Goal: Information Seeking & Learning: Learn about a topic

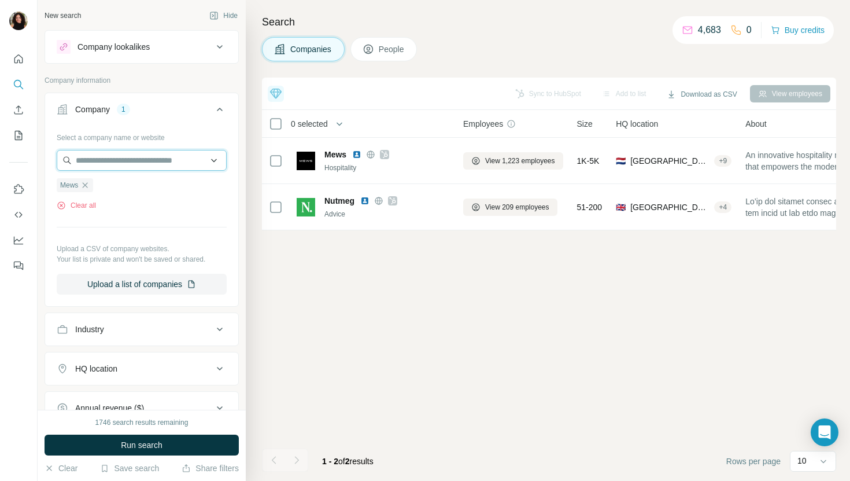
click at [133, 158] on input "text" at bounding box center [142, 160] width 170 height 21
paste input "**********"
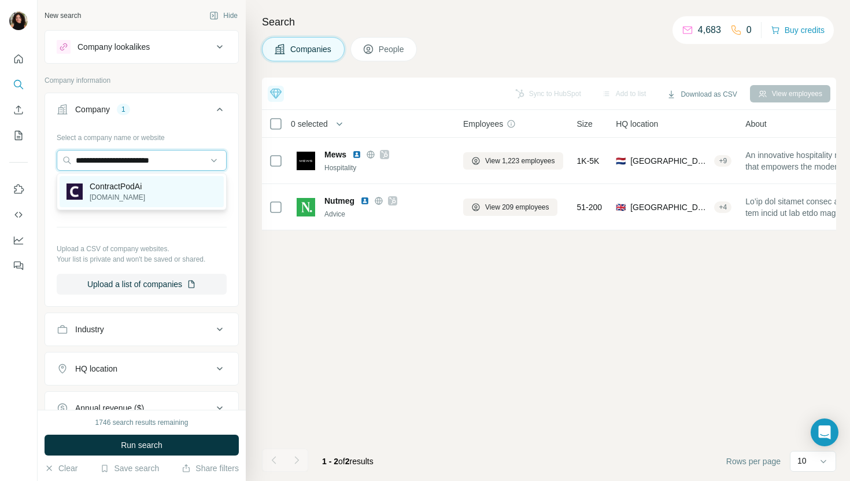
type input "**********"
click at [163, 196] on div "ContractPodAi [DOMAIN_NAME]" at bounding box center [142, 191] width 164 height 31
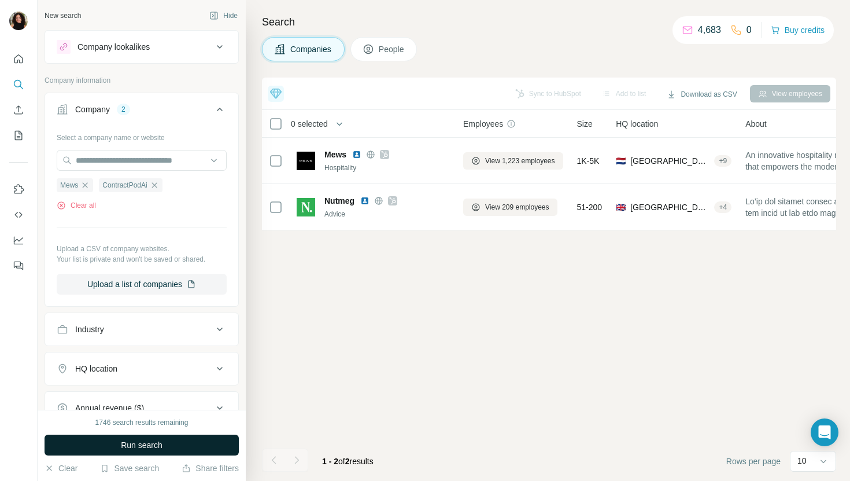
click at [149, 446] on span "Run search" at bounding box center [142, 445] width 42 height 12
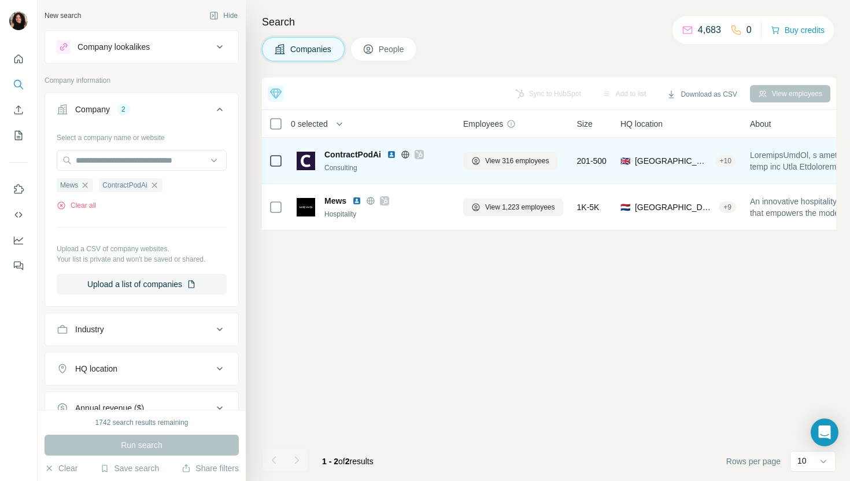
click at [521, 172] on div "View 316 employees" at bounding box center [513, 161] width 100 height 32
click at [519, 165] on button "View 316 employees" at bounding box center [510, 160] width 94 height 17
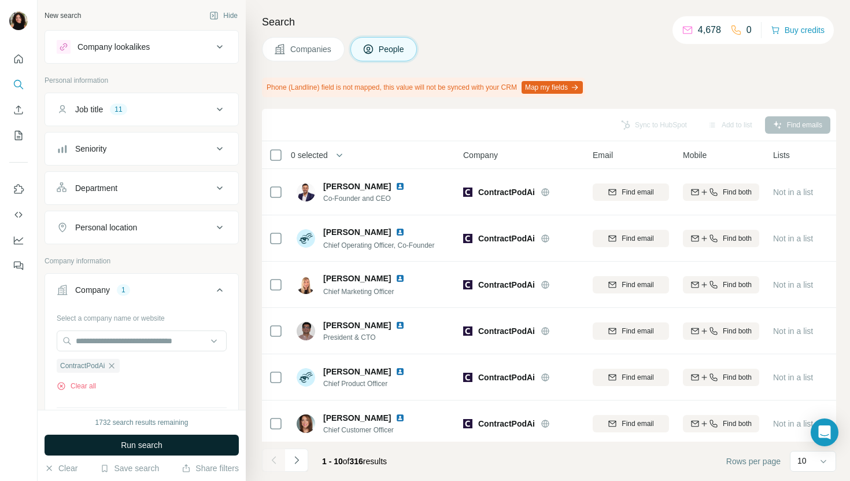
click at [197, 440] on button "Run search" at bounding box center [142, 444] width 194 height 21
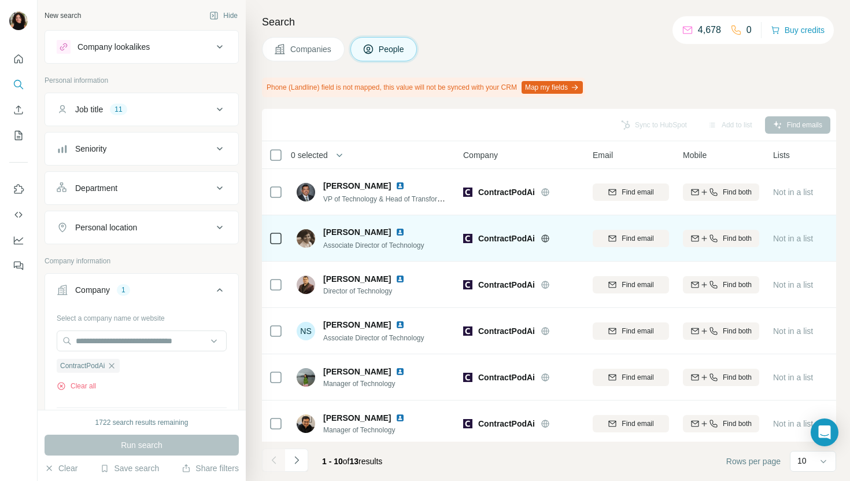
click at [396, 231] on img at bounding box center [400, 231] width 9 height 9
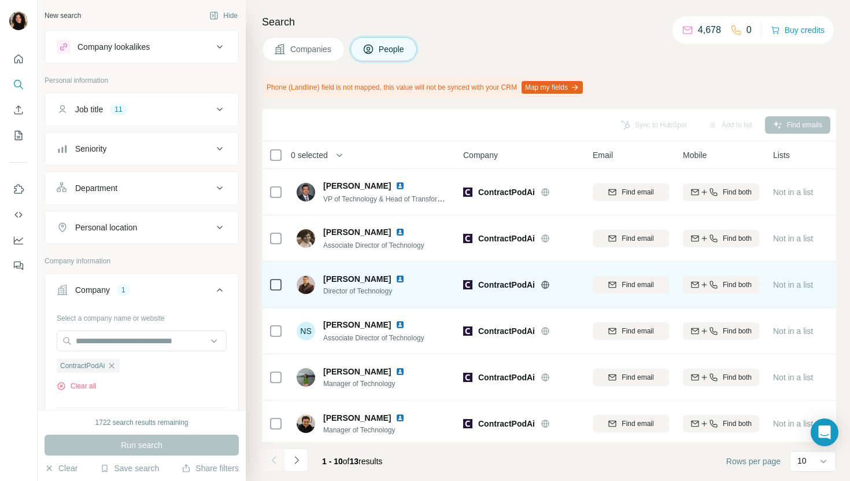
click at [396, 274] on img at bounding box center [400, 278] width 9 height 9
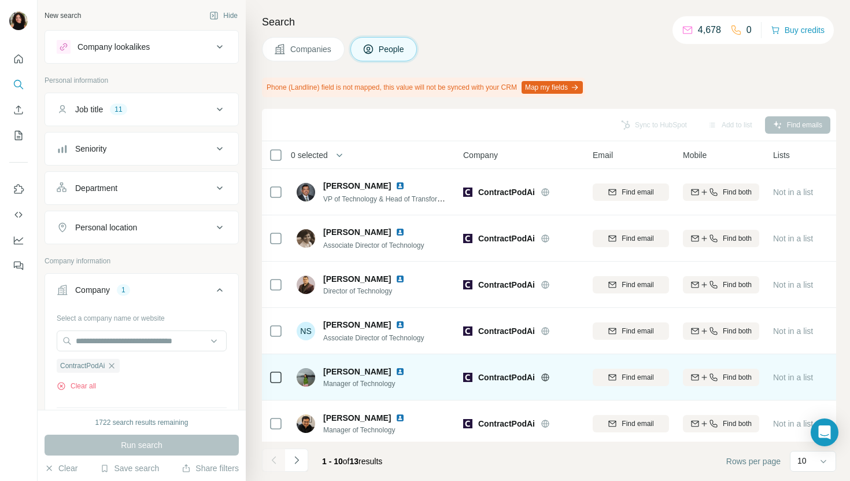
click at [400, 370] on img at bounding box center [400, 371] width 9 height 9
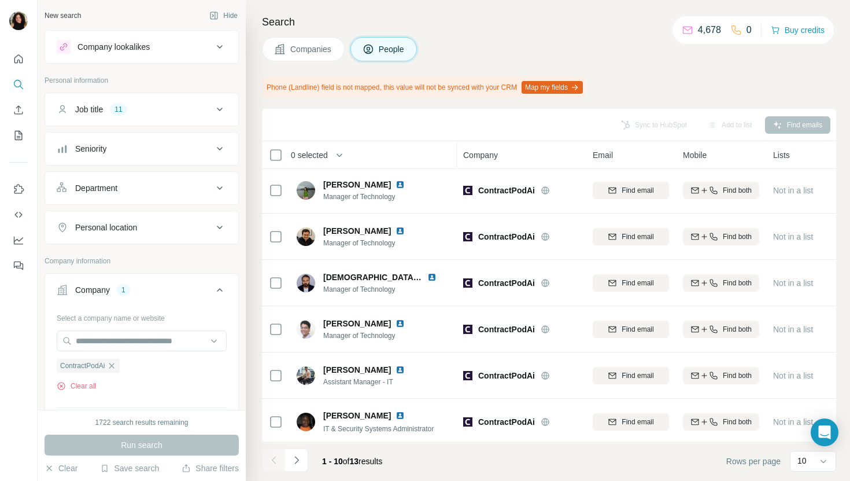
scroll to position [190, 0]
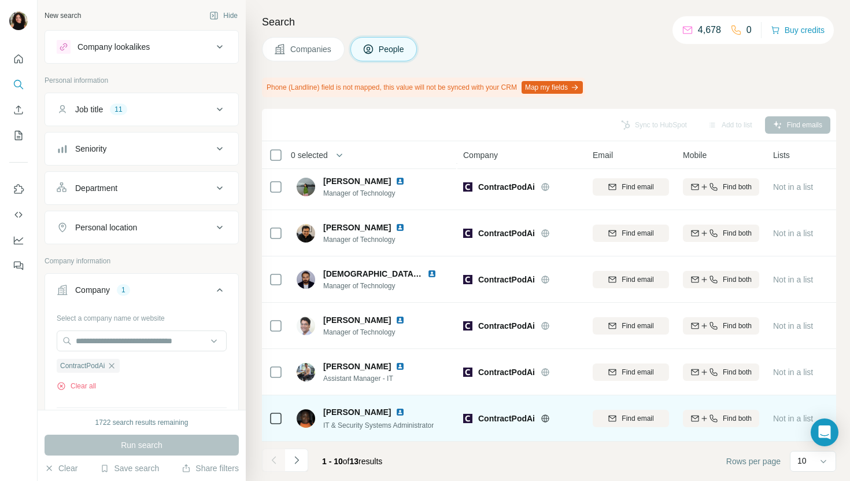
click at [396, 408] on img at bounding box center [400, 411] width 9 height 9
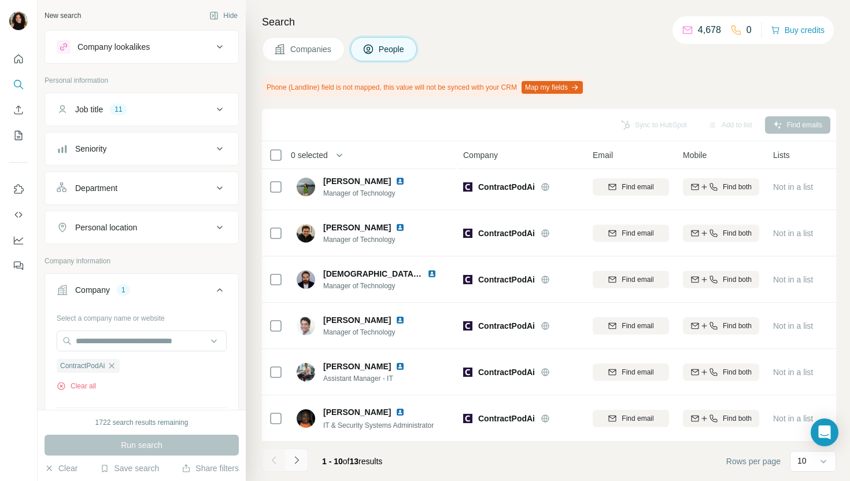
click at [306, 457] on button "Navigate to next page" at bounding box center [296, 459] width 23 height 23
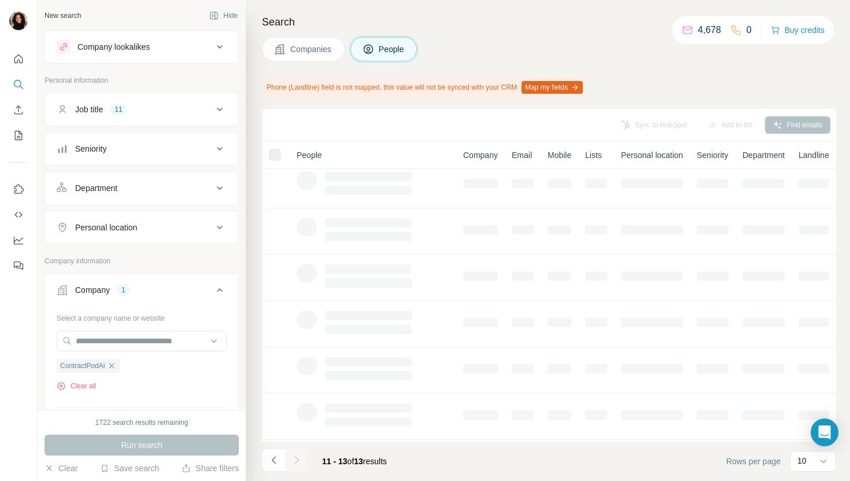
scroll to position [0, 0]
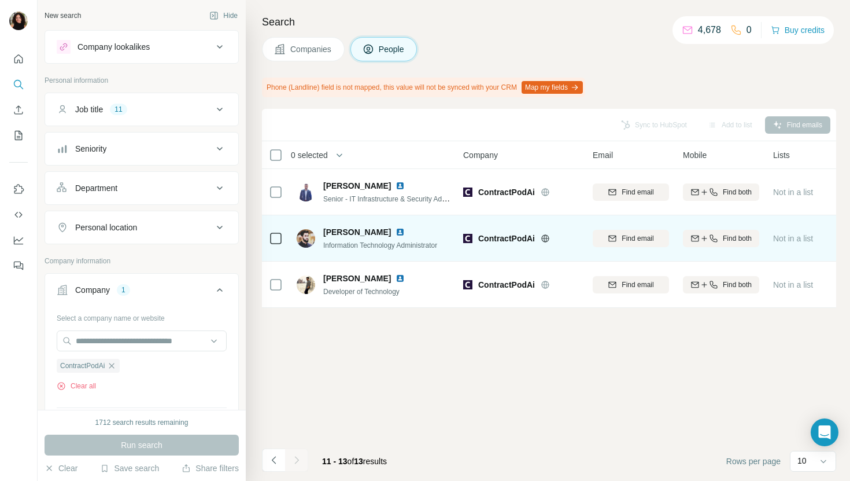
click at [396, 229] on img at bounding box center [400, 231] width 9 height 9
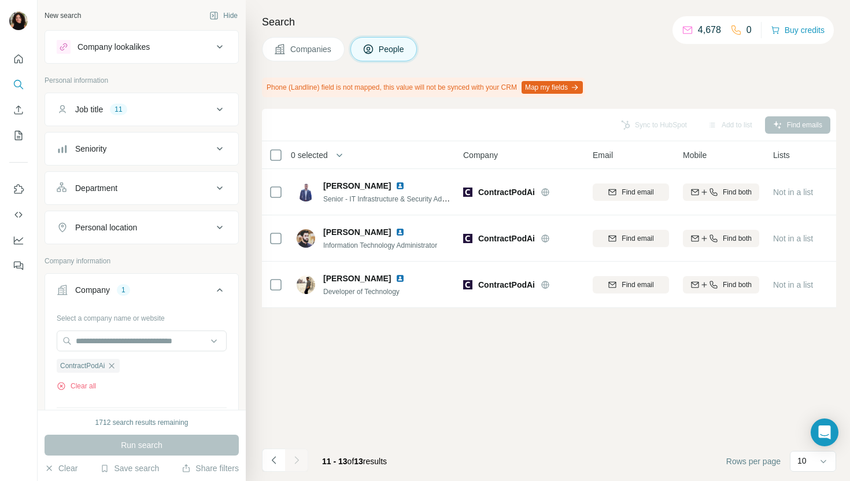
click at [304, 46] on span "Companies" at bounding box center [311, 49] width 42 height 12
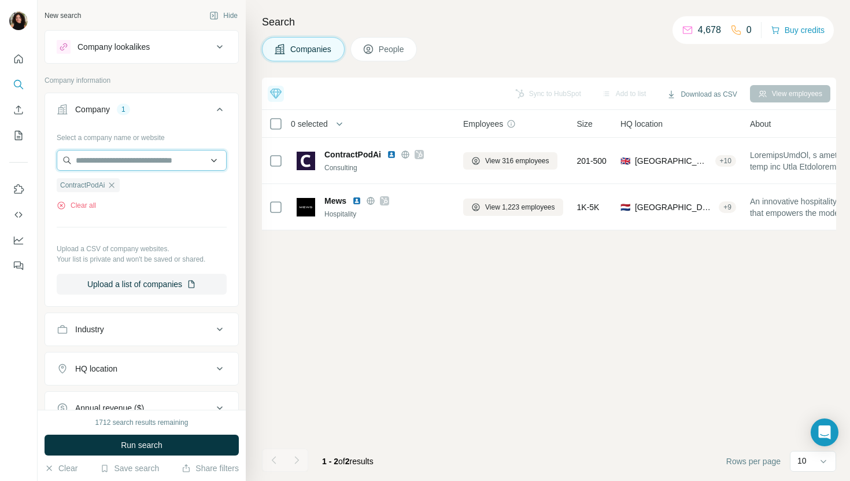
click at [189, 155] on input "text" at bounding box center [142, 160] width 170 height 21
paste input "**********"
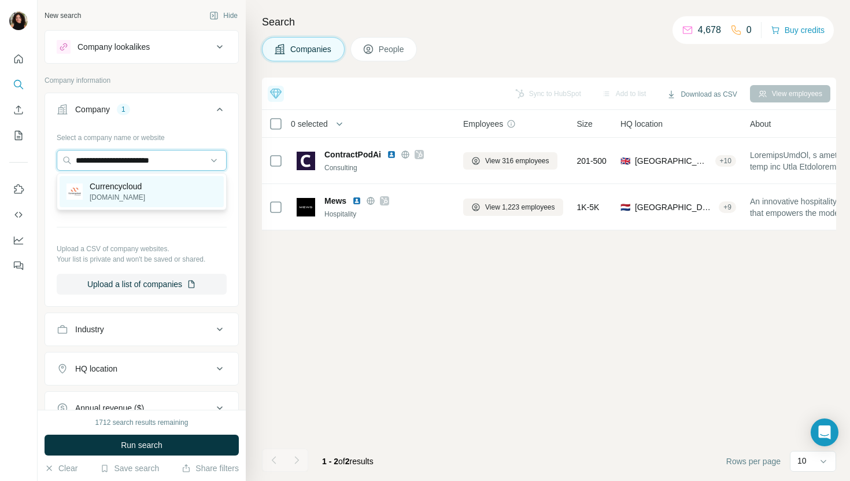
type input "**********"
click at [178, 186] on div "Currencycloud [DOMAIN_NAME]" at bounding box center [142, 191] width 164 height 31
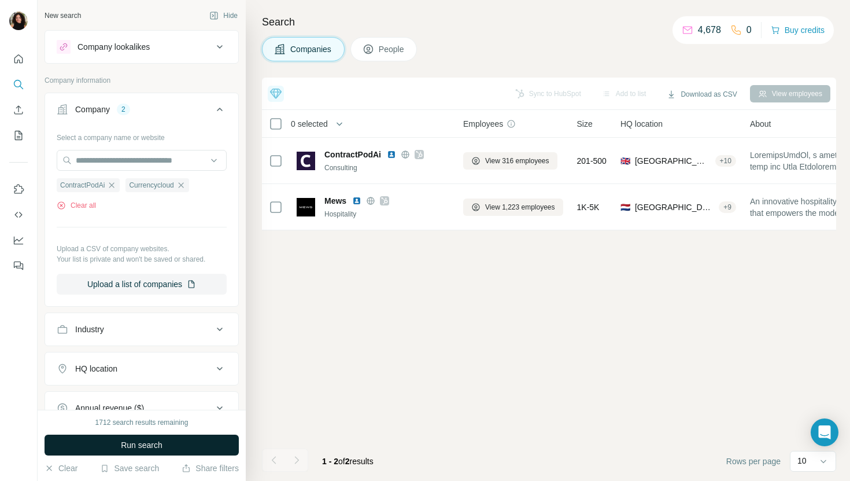
click at [143, 444] on span "Run search" at bounding box center [142, 445] width 42 height 12
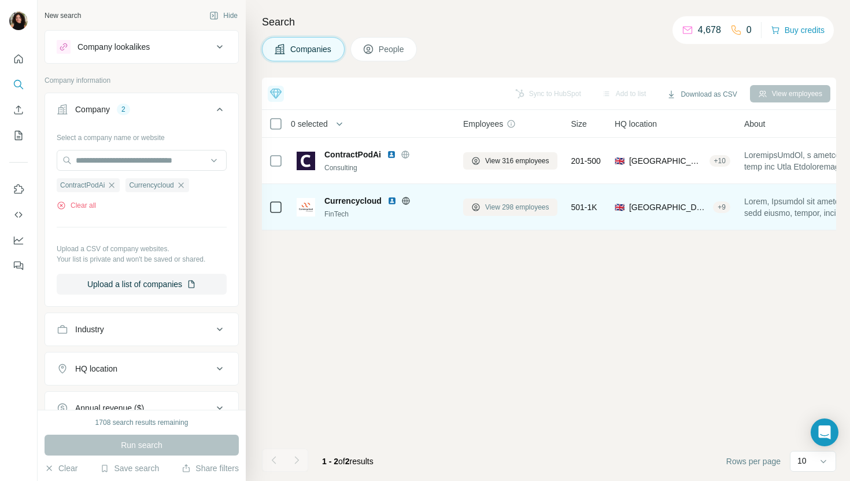
click at [500, 201] on button "View 298 employees" at bounding box center [510, 206] width 94 height 17
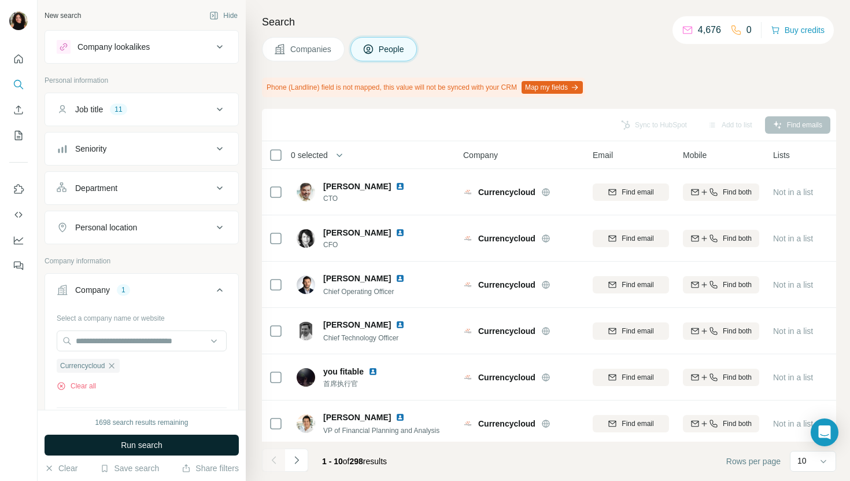
click at [189, 447] on button "Run search" at bounding box center [142, 444] width 194 height 21
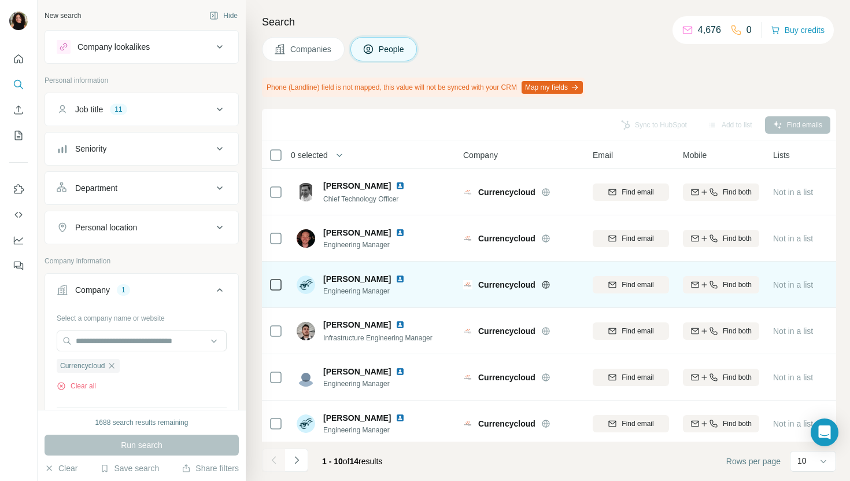
scroll to position [51, 0]
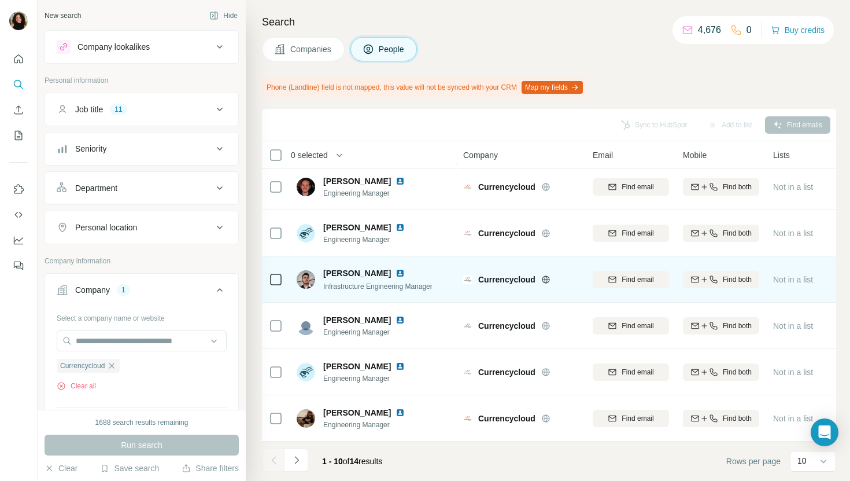
click at [396, 272] on img at bounding box center [400, 272] width 9 height 9
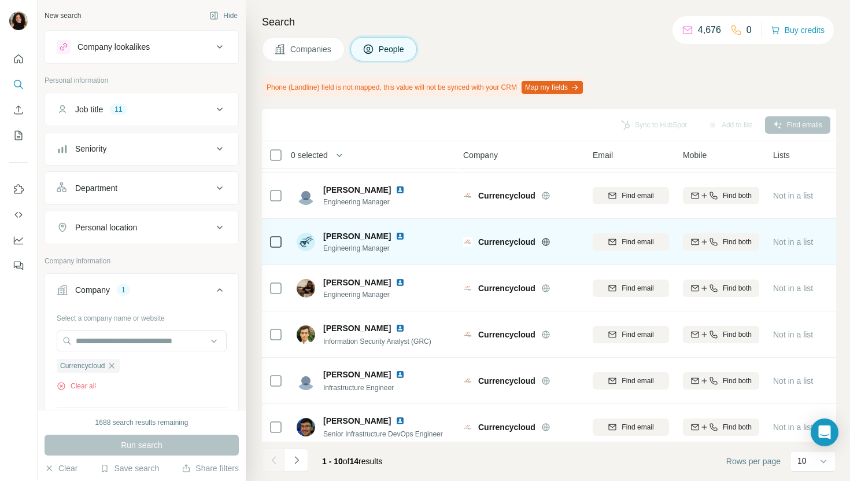
scroll to position [190, 0]
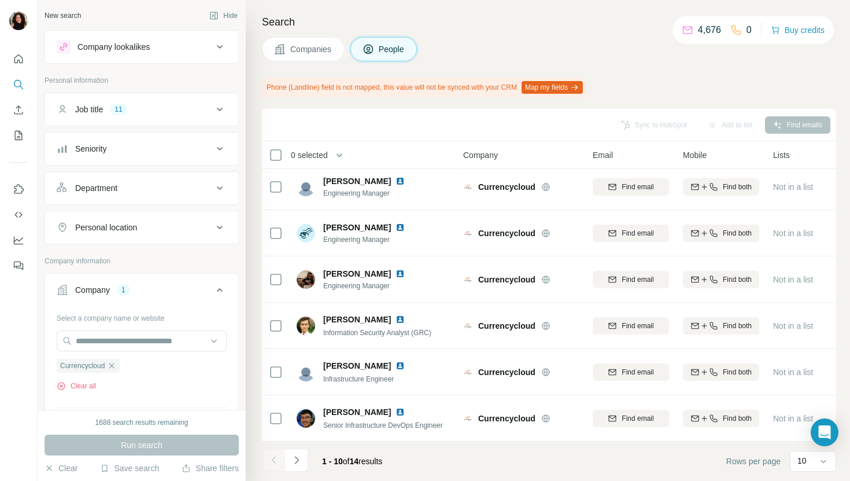
click at [309, 459] on div "1 - 10 of 14 results" at bounding box center [327, 460] width 130 height 25
click at [297, 458] on icon "Navigate to next page" at bounding box center [296, 460] width 4 height 8
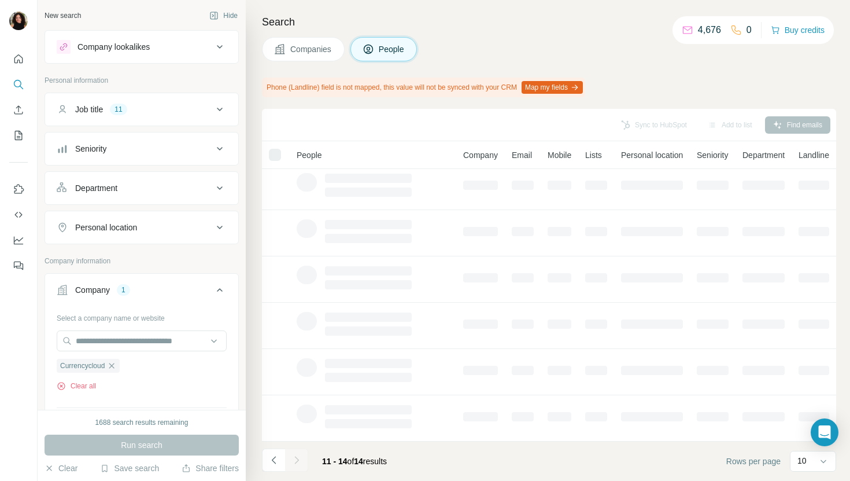
scroll to position [0, 0]
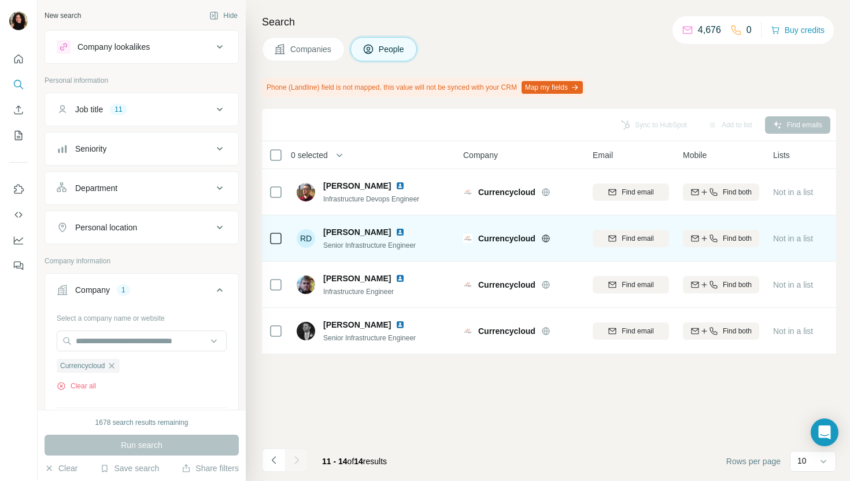
click at [396, 232] on img at bounding box center [400, 231] width 9 height 9
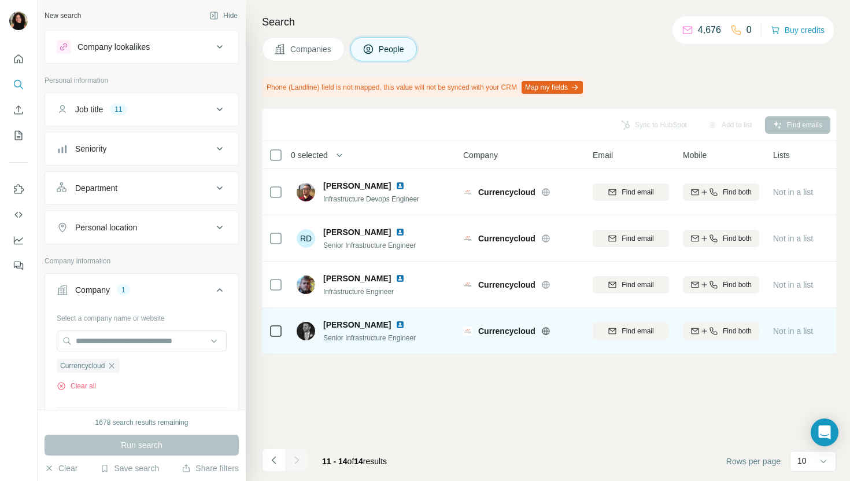
click at [396, 323] on img at bounding box center [400, 324] width 9 height 9
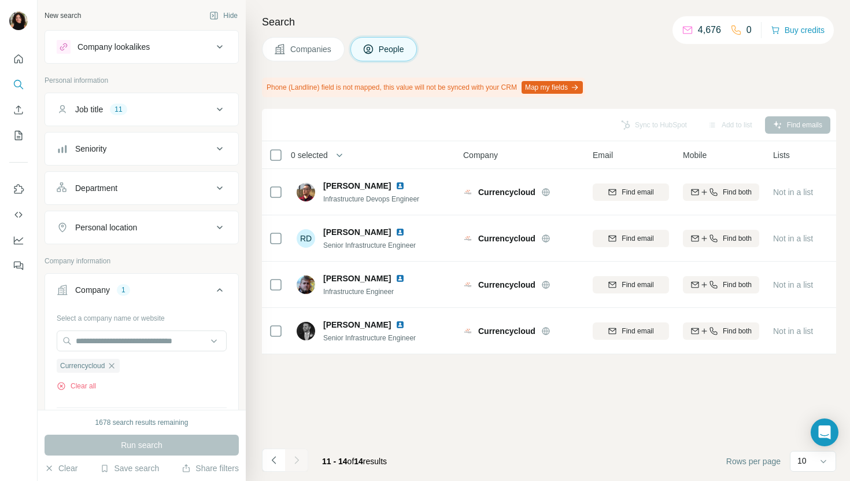
click at [302, 60] on button "Companies" at bounding box center [303, 49] width 83 height 24
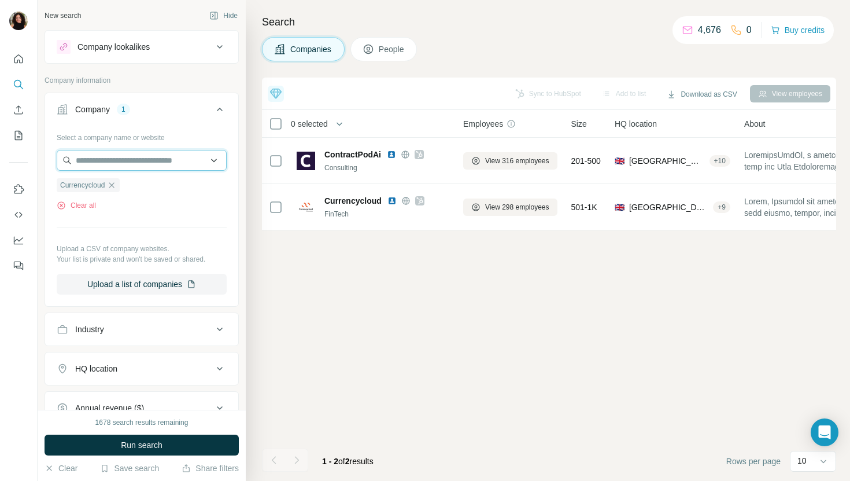
click at [147, 167] on input "text" at bounding box center [142, 160] width 170 height 21
paste input "**********"
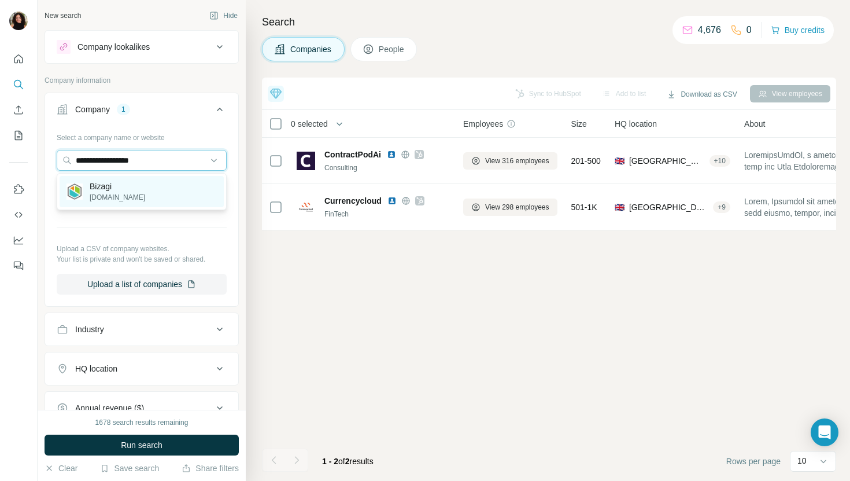
type input "**********"
click at [178, 183] on div "Bizagi [DOMAIN_NAME]" at bounding box center [142, 191] width 164 height 31
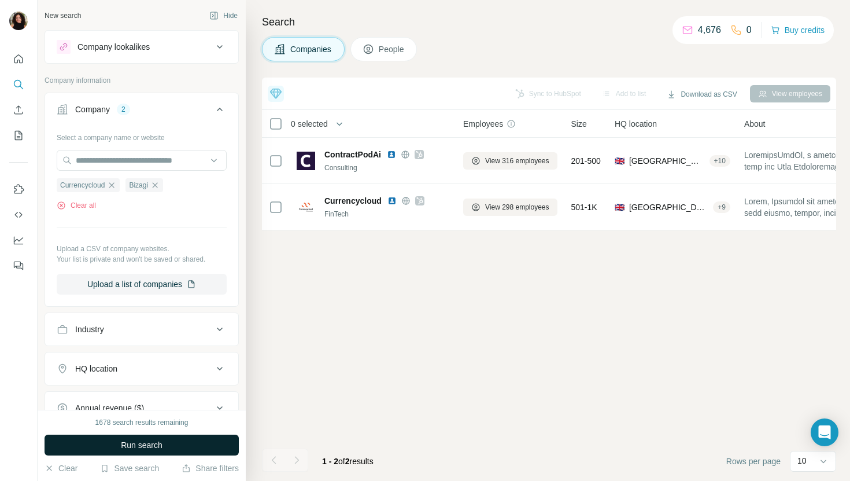
click at [135, 447] on span "Run search" at bounding box center [142, 445] width 42 height 12
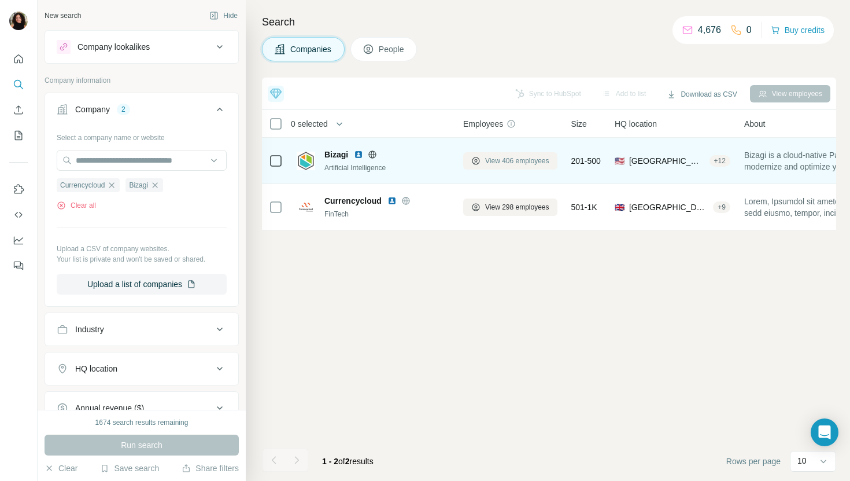
click at [518, 158] on span "View 406 employees" at bounding box center [517, 161] width 64 height 10
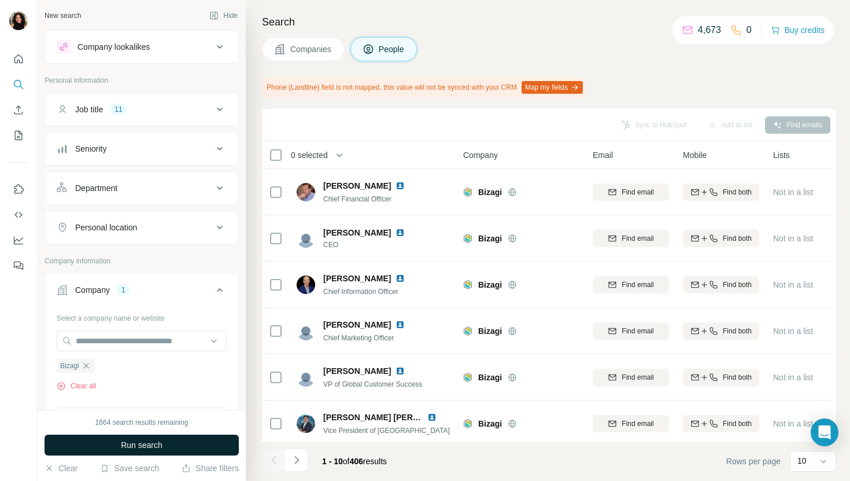
click at [191, 444] on button "Run search" at bounding box center [142, 444] width 194 height 21
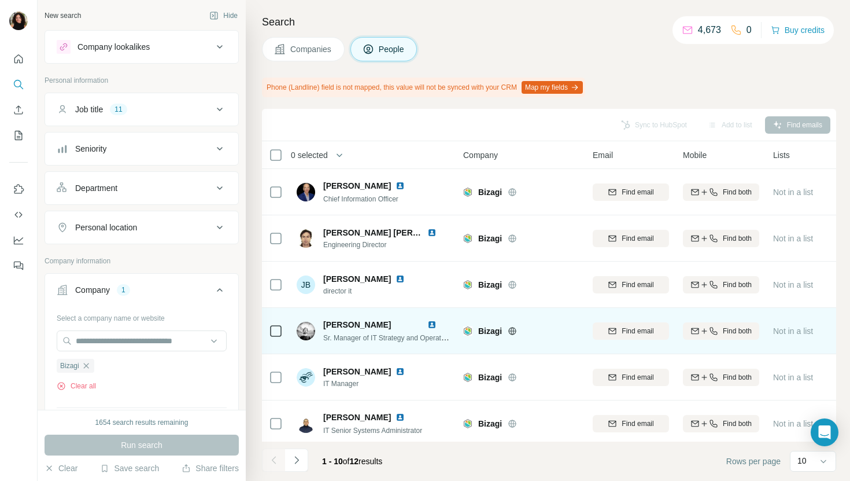
click at [432, 324] on img at bounding box center [431, 324] width 9 height 9
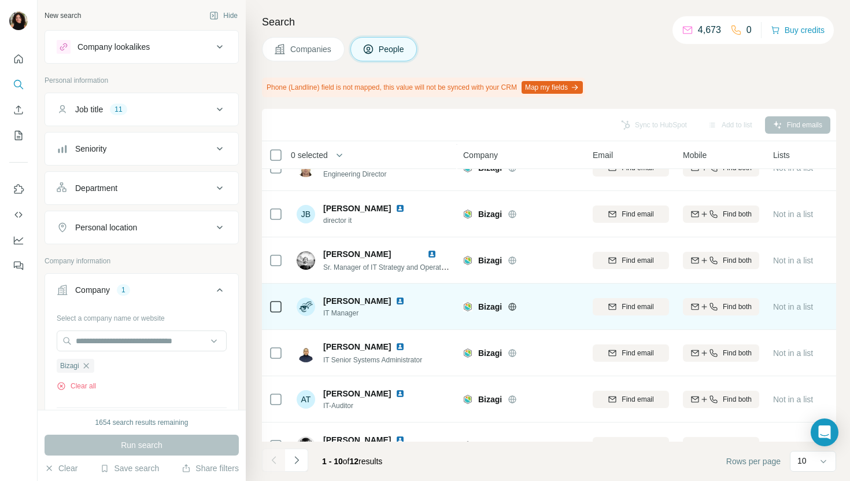
scroll to position [87, 0]
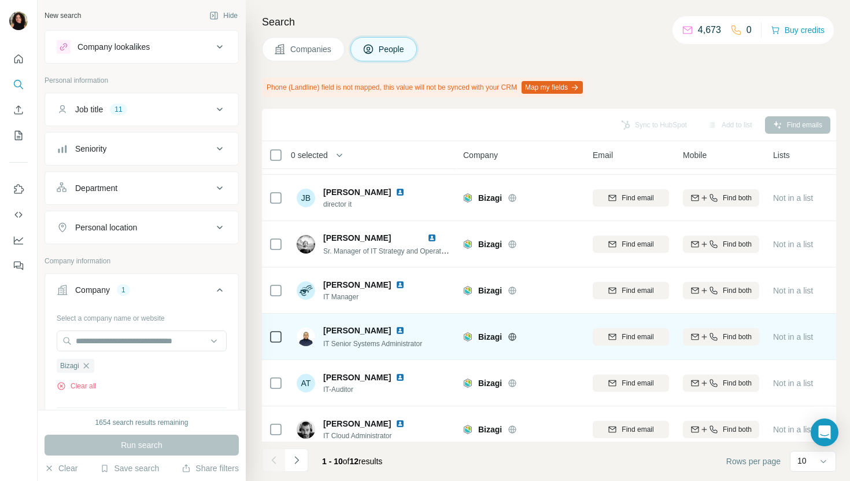
click at [401, 330] on img at bounding box center [400, 330] width 9 height 9
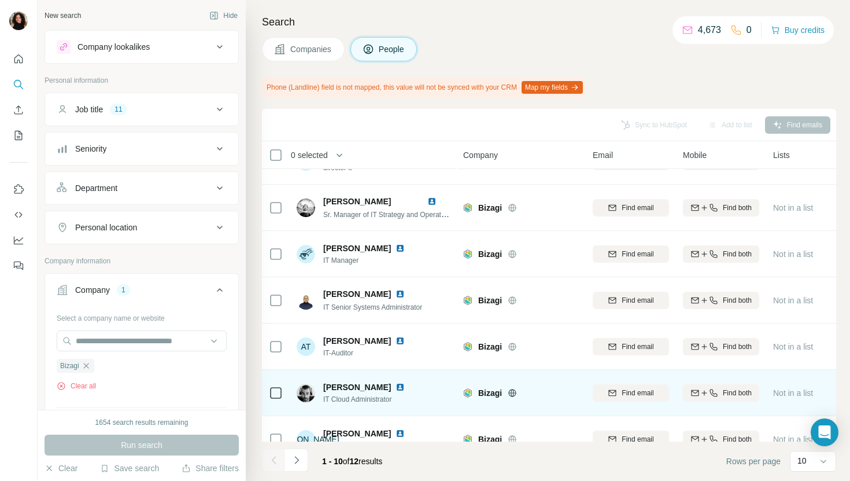
click at [396, 390] on img at bounding box center [400, 386] width 9 height 9
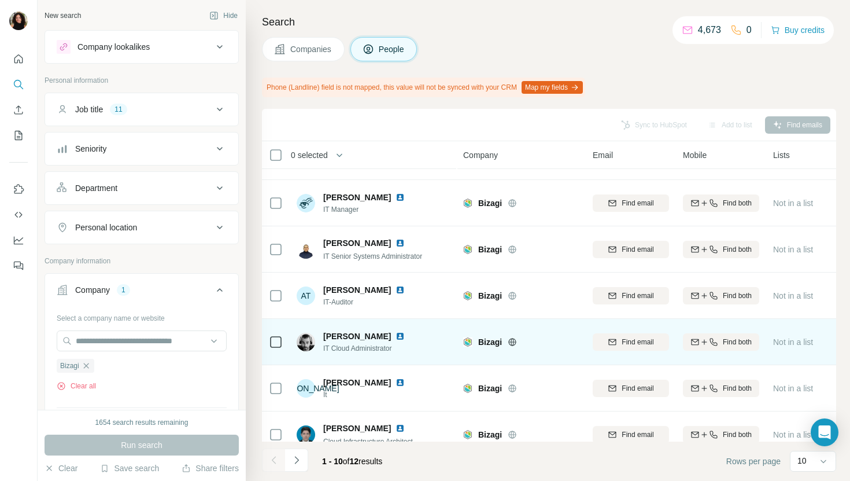
scroll to position [190, 0]
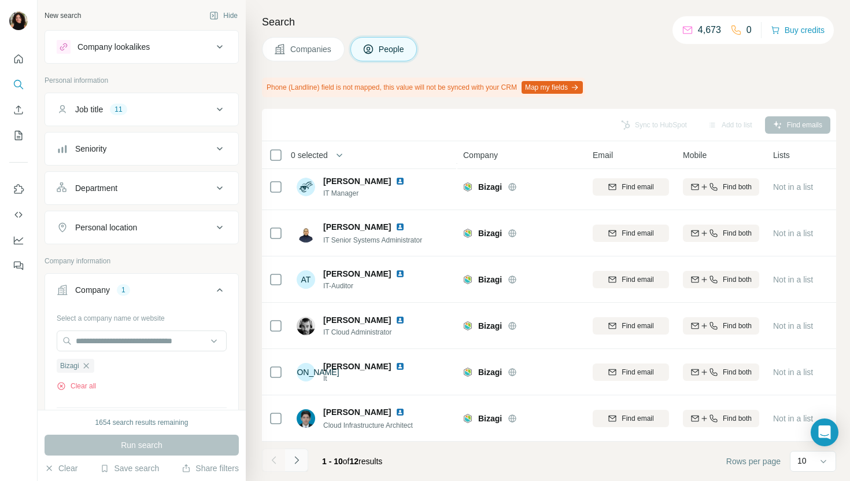
click at [295, 463] on icon "Navigate to next page" at bounding box center [296, 460] width 4 height 8
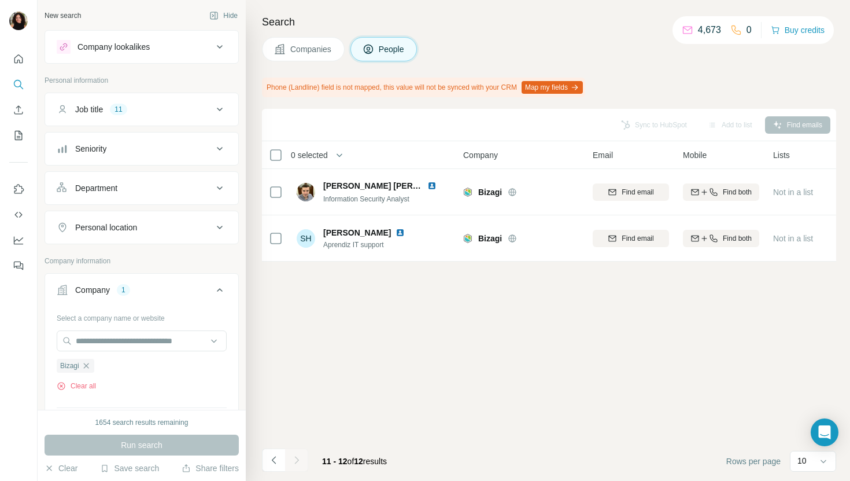
scroll to position [0, 0]
click at [304, 47] on span "Companies" at bounding box center [311, 49] width 42 height 12
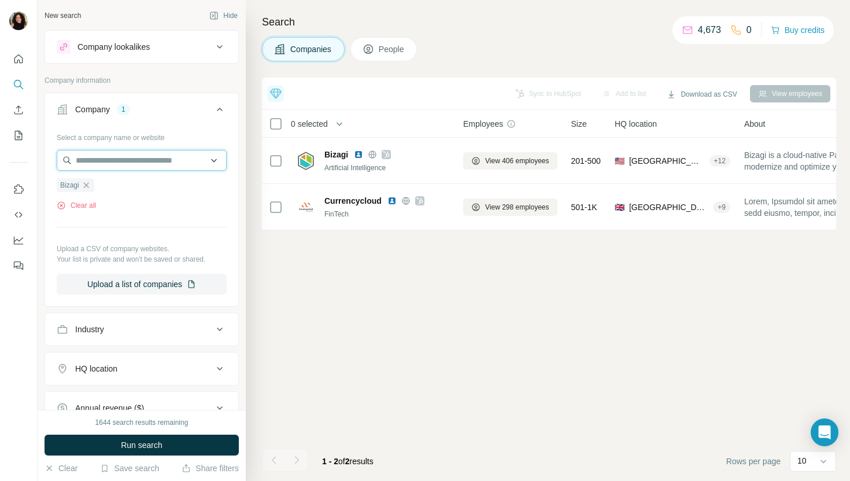
click at [189, 162] on input "text" at bounding box center [142, 160] width 170 height 21
paste input "**********"
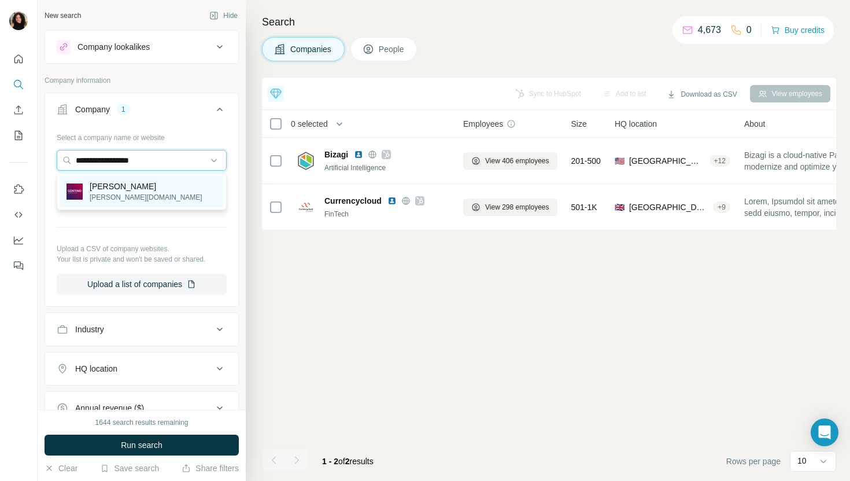
type input "**********"
click at [193, 184] on div "[PERSON_NAME] [PERSON_NAME][DOMAIN_NAME]" at bounding box center [142, 191] width 164 height 31
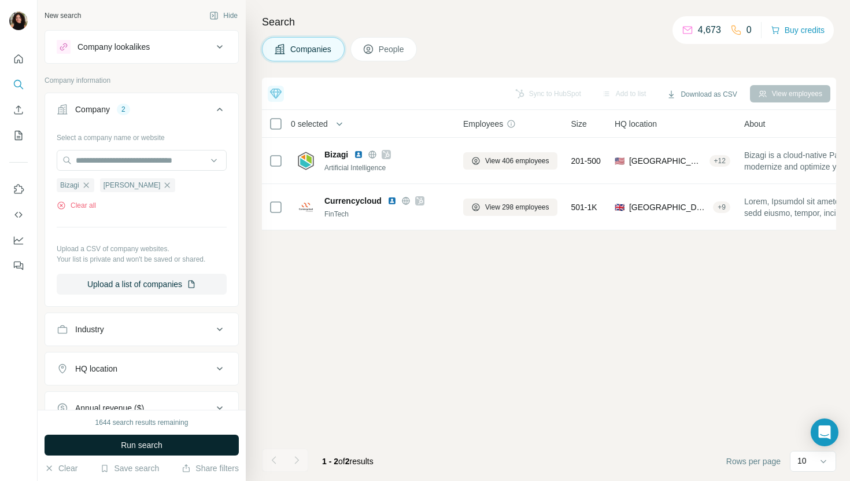
click at [172, 437] on button "Run search" at bounding box center [142, 444] width 194 height 21
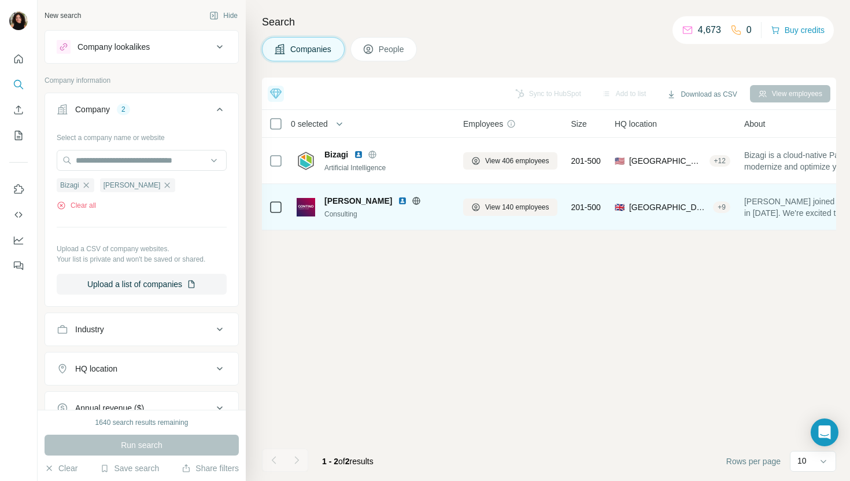
click at [489, 216] on div "View 140 employees" at bounding box center [510, 207] width 94 height 32
click at [490, 209] on span "View 140 employees" at bounding box center [517, 207] width 64 height 10
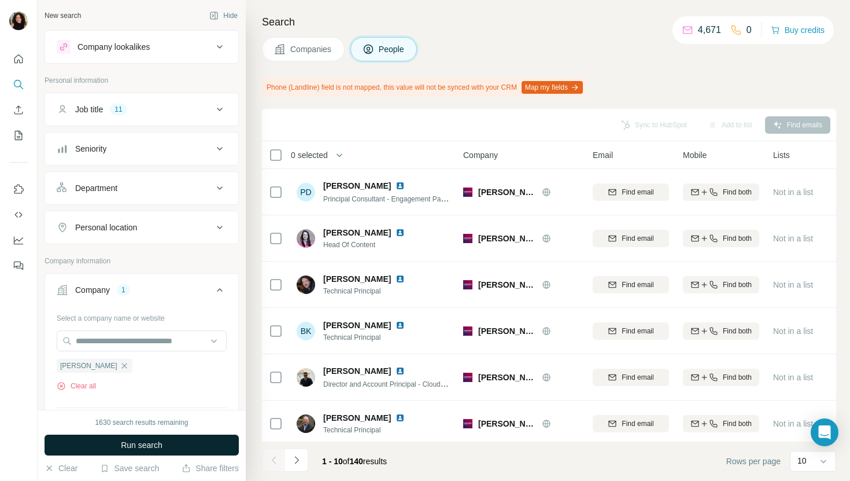
click at [186, 436] on button "Run search" at bounding box center [142, 444] width 194 height 21
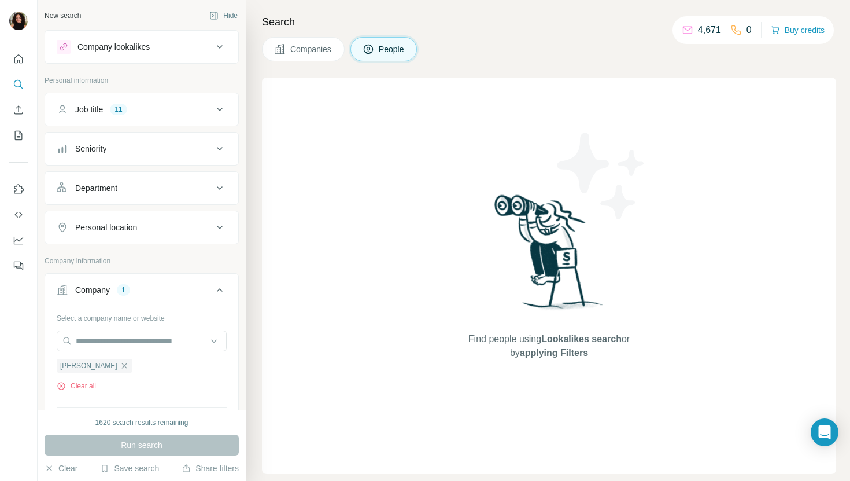
click at [328, 64] on div "Search Companies People Find people using Lookalikes search or by applying Filt…" at bounding box center [548, 240] width 604 height 481
click at [328, 56] on button "Companies" at bounding box center [303, 49] width 83 height 24
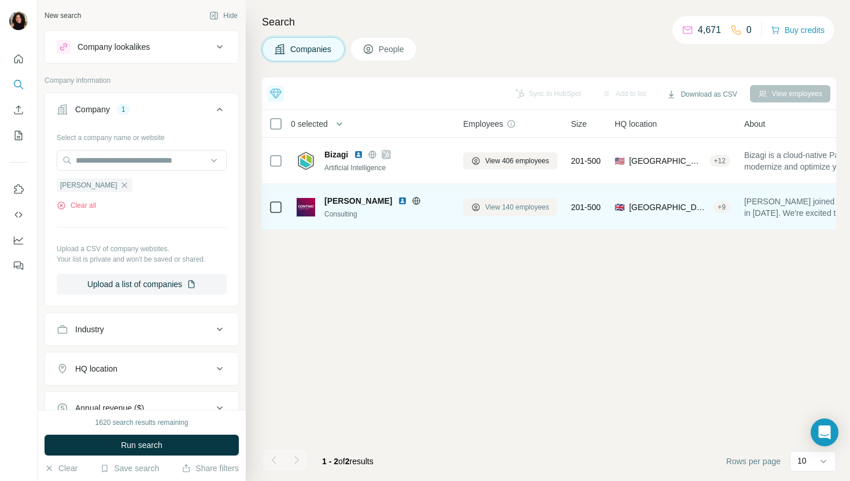
click at [503, 215] on button "View 140 employees" at bounding box center [510, 206] width 94 height 17
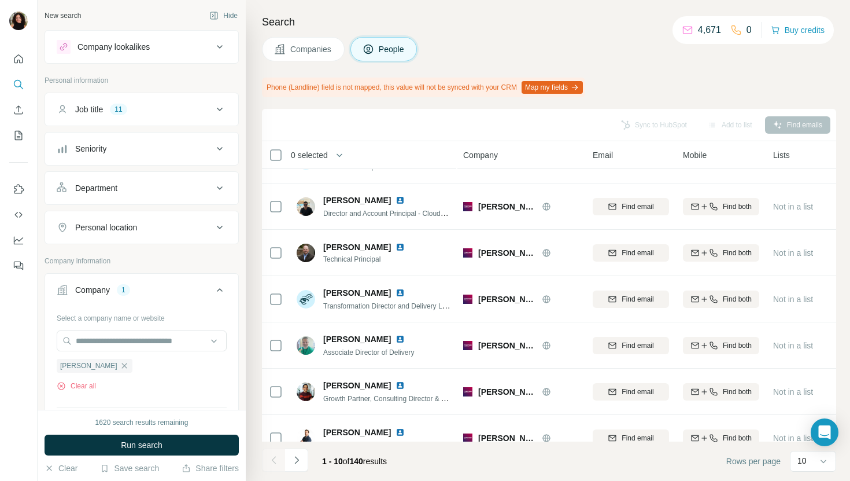
scroll to position [190, 0]
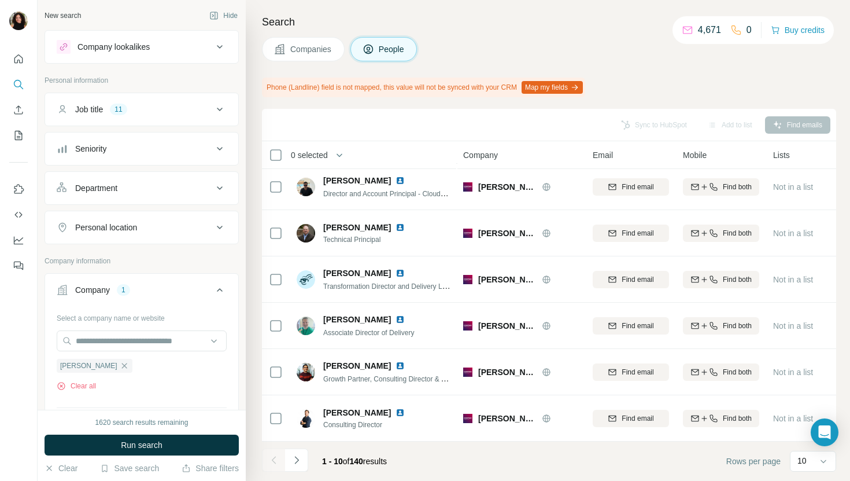
click at [293, 61] on button "Companies" at bounding box center [303, 49] width 83 height 24
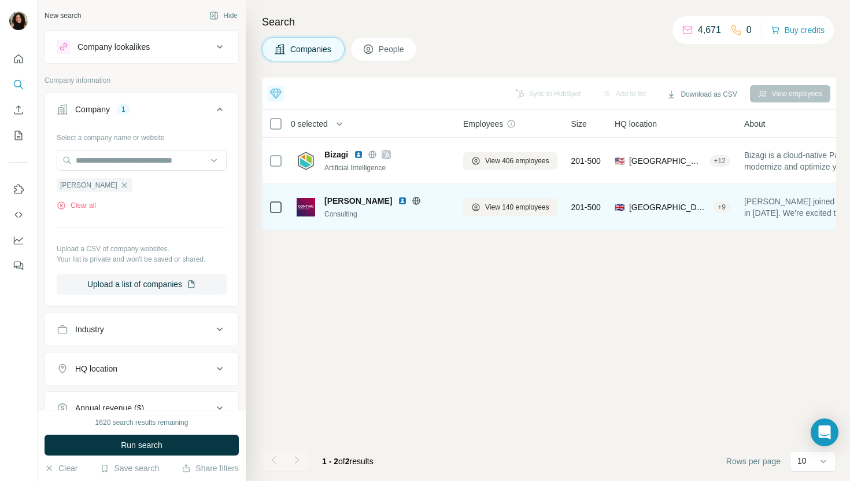
click at [297, 55] on button "Companies" at bounding box center [303, 49] width 83 height 24
click at [170, 149] on div "Select a company name or website [PERSON_NAME] Clear all Upload a CSV of compan…" at bounding box center [142, 211] width 170 height 167
click at [167, 160] on input "text" at bounding box center [142, 160] width 170 height 21
paste input "**********"
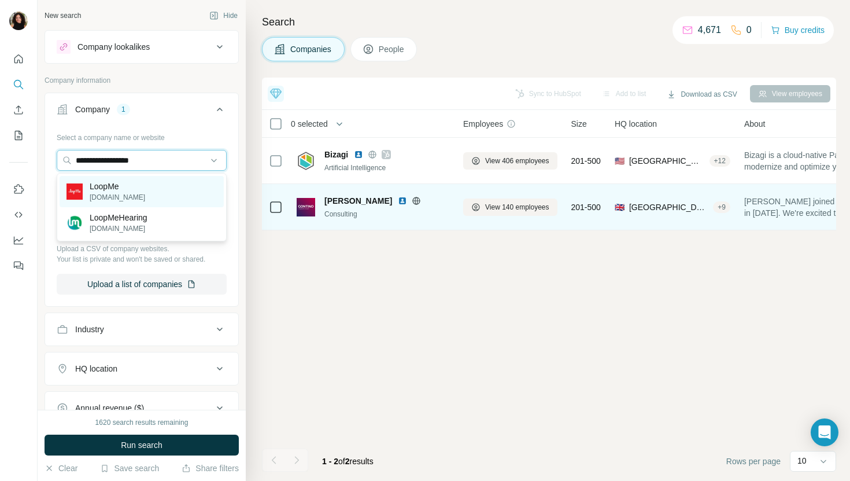
type input "**********"
click at [193, 202] on div "LoopMe [DOMAIN_NAME]" at bounding box center [142, 191] width 164 height 31
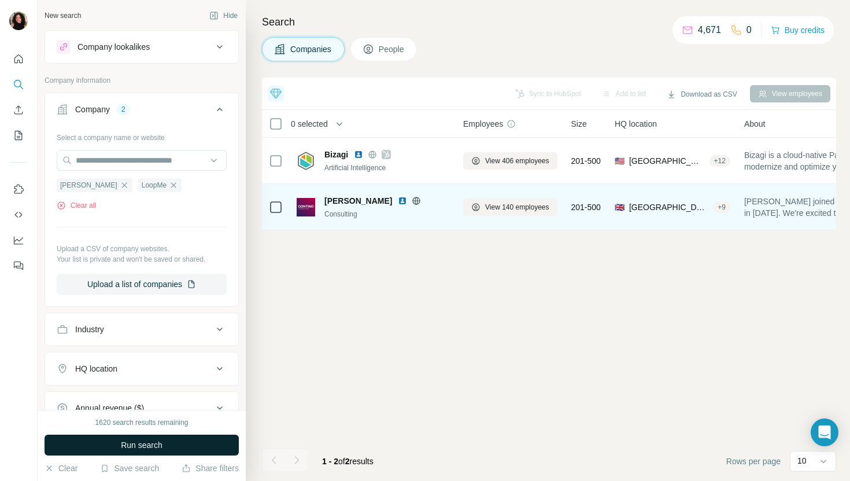
click at [161, 434] on button "Run search" at bounding box center [142, 444] width 194 height 21
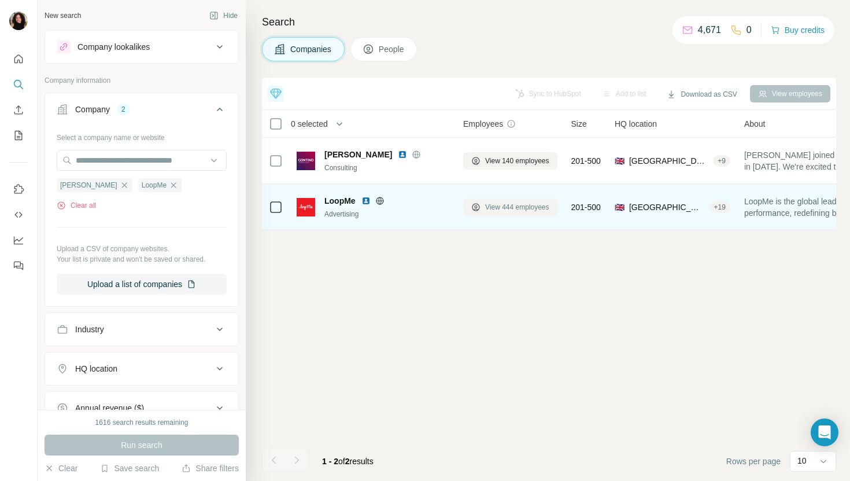
click at [504, 206] on span "View 444 employees" at bounding box center [517, 207] width 64 height 10
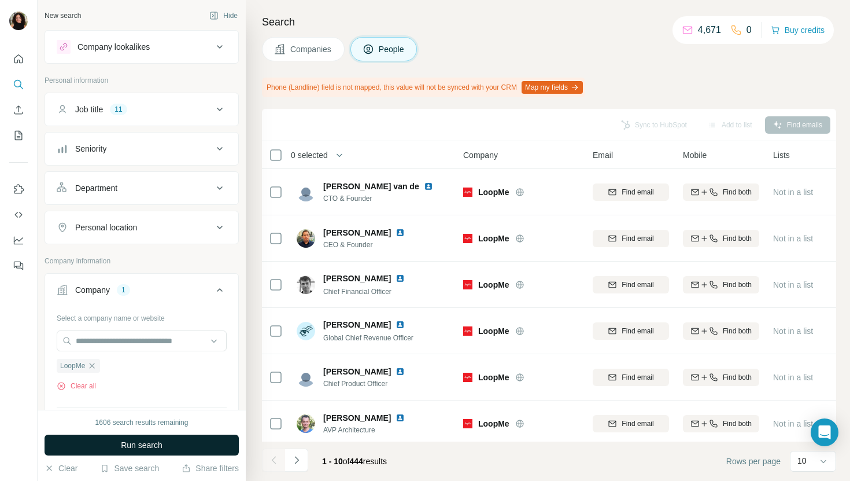
click at [178, 438] on button "Run search" at bounding box center [142, 444] width 194 height 21
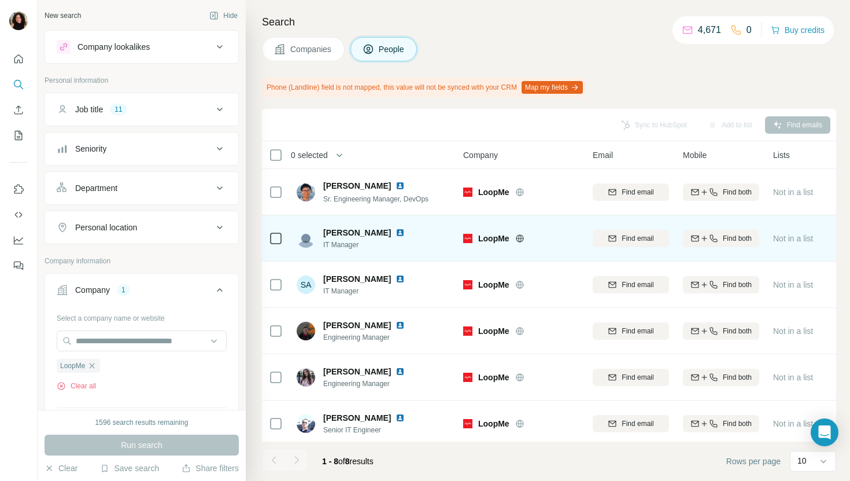
click at [396, 232] on img at bounding box center [400, 232] width 9 height 9
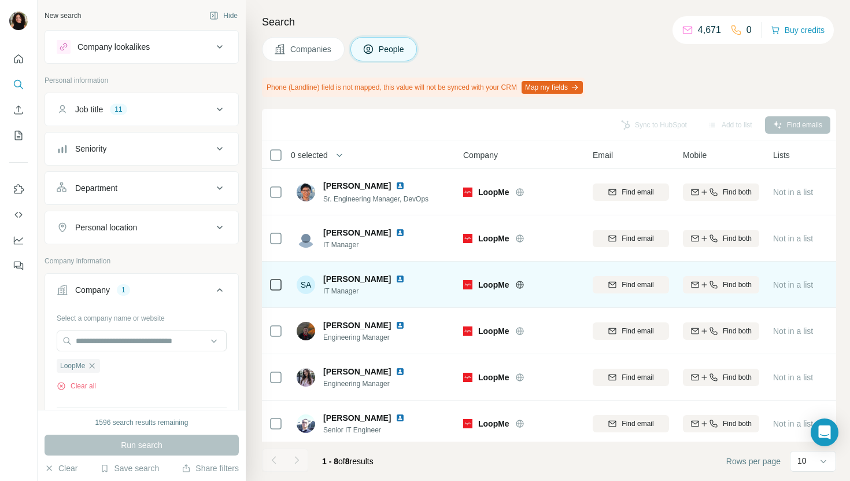
click at [396, 279] on img at bounding box center [400, 278] width 9 height 9
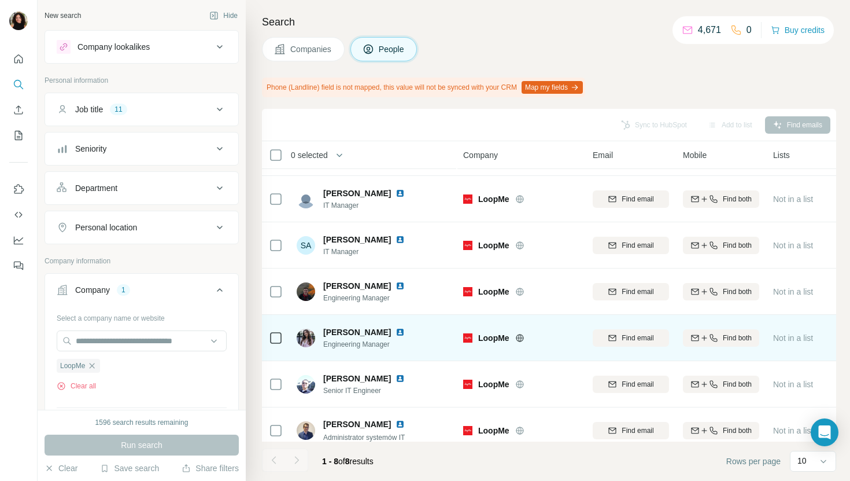
scroll to position [98, 0]
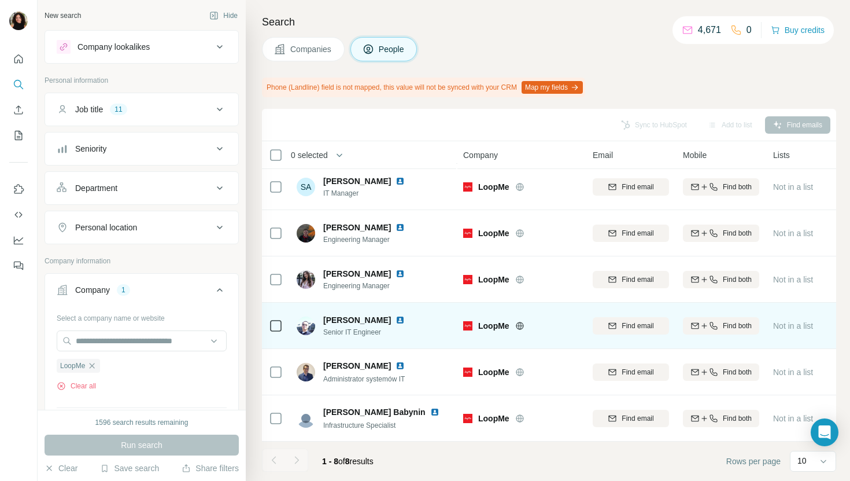
click at [376, 327] on span "Senior IT Engineer" at bounding box center [370, 332] width 95 height 10
click at [396, 319] on img at bounding box center [400, 319] width 9 height 9
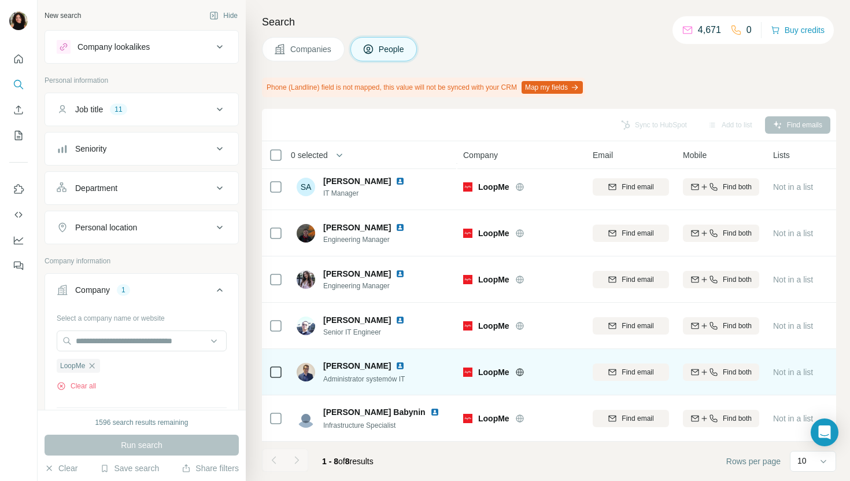
scroll to position [0, 0]
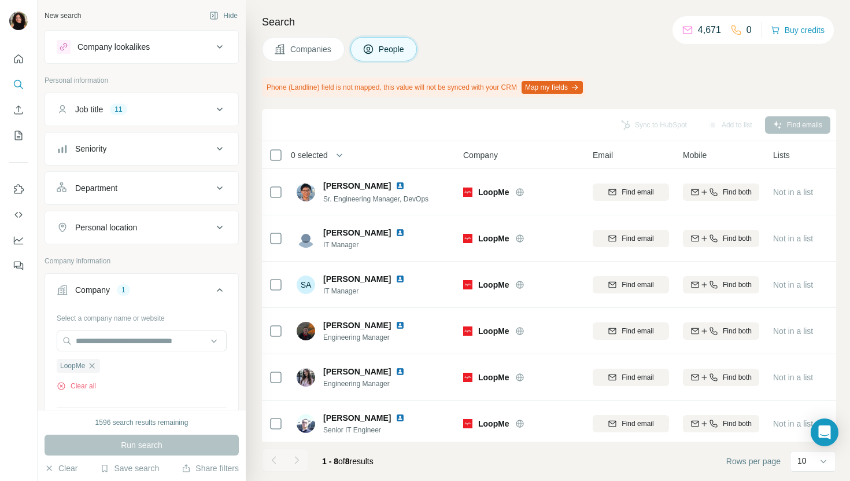
click at [316, 49] on span "Companies" at bounding box center [311, 49] width 42 height 12
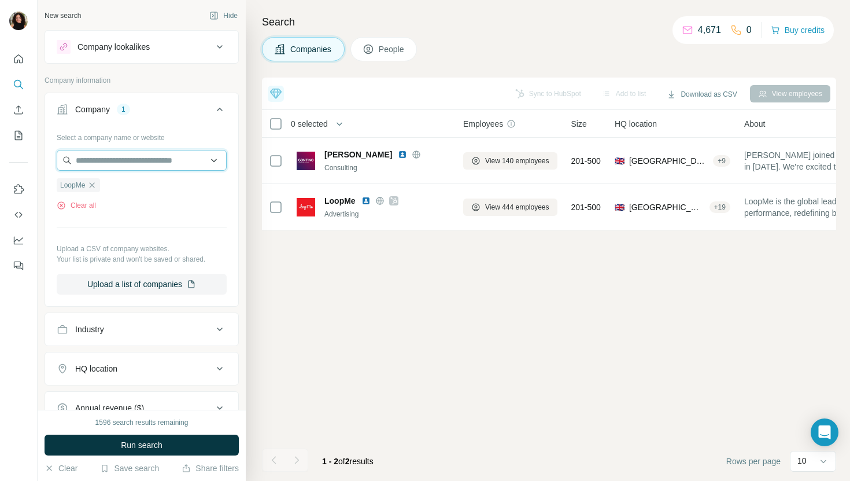
click at [166, 152] on input "text" at bounding box center [142, 160] width 170 height 21
paste input "**********"
type input "**********"
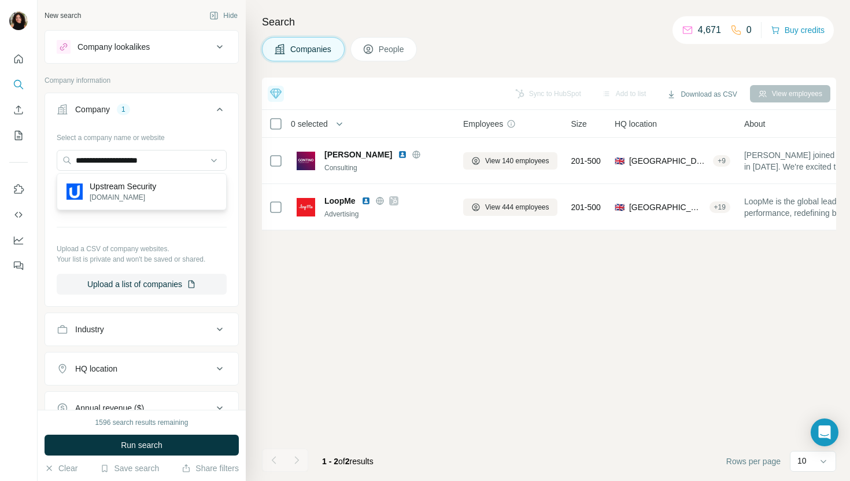
click at [177, 182] on div "Upstream Security [DOMAIN_NAME]" at bounding box center [142, 191] width 164 height 31
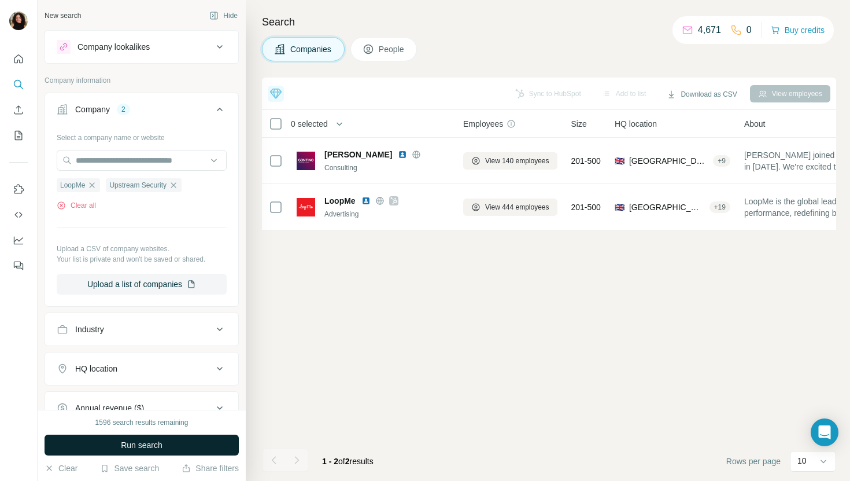
click at [141, 441] on span "Run search" at bounding box center [142, 445] width 42 height 12
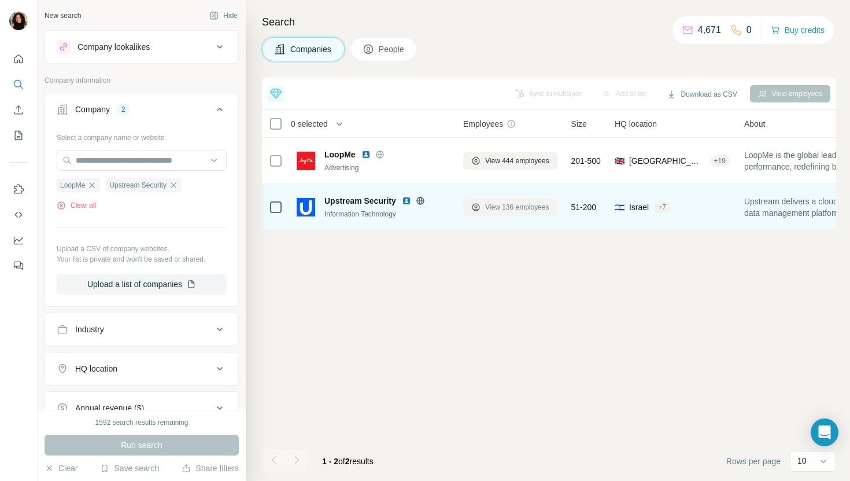
click at [523, 208] on span "View 136 employees" at bounding box center [517, 207] width 64 height 10
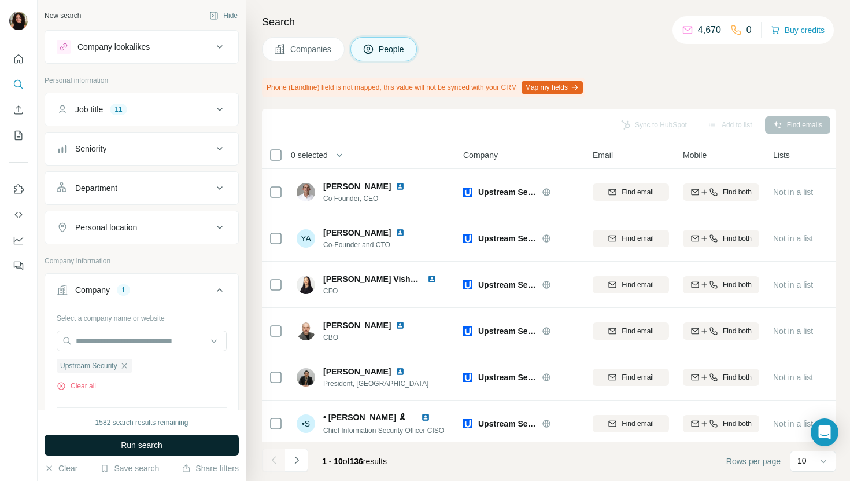
click at [189, 447] on button "Run search" at bounding box center [142, 444] width 194 height 21
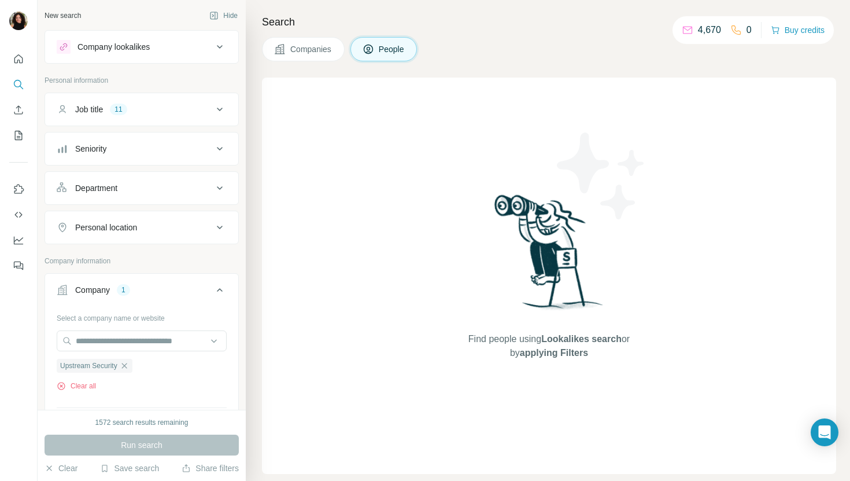
click at [316, 63] on div "Search Companies People Find people using Lookalikes search or by applying Filt…" at bounding box center [548, 240] width 604 height 481
click at [319, 51] on span "Companies" at bounding box center [311, 49] width 42 height 12
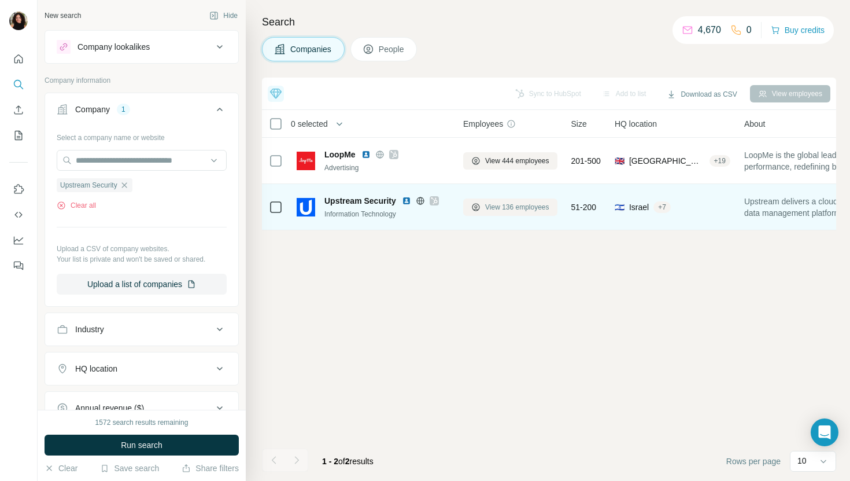
click at [500, 210] on span "View 136 employees" at bounding box center [517, 207] width 64 height 10
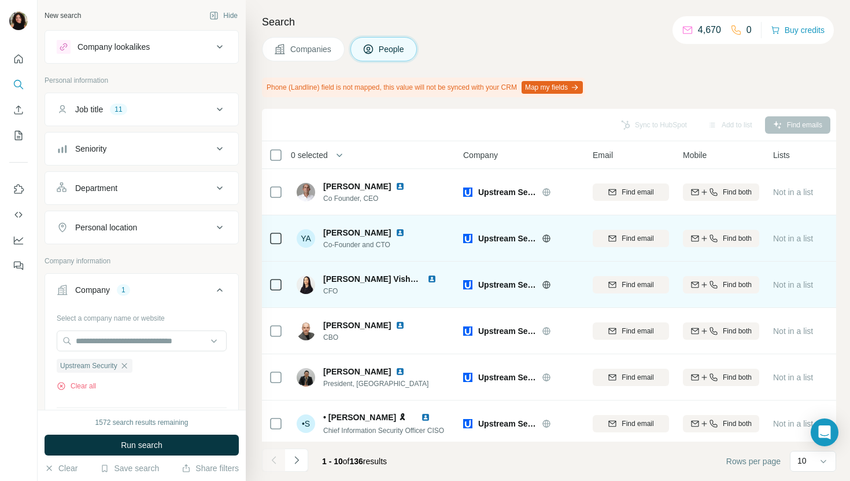
scroll to position [11, 0]
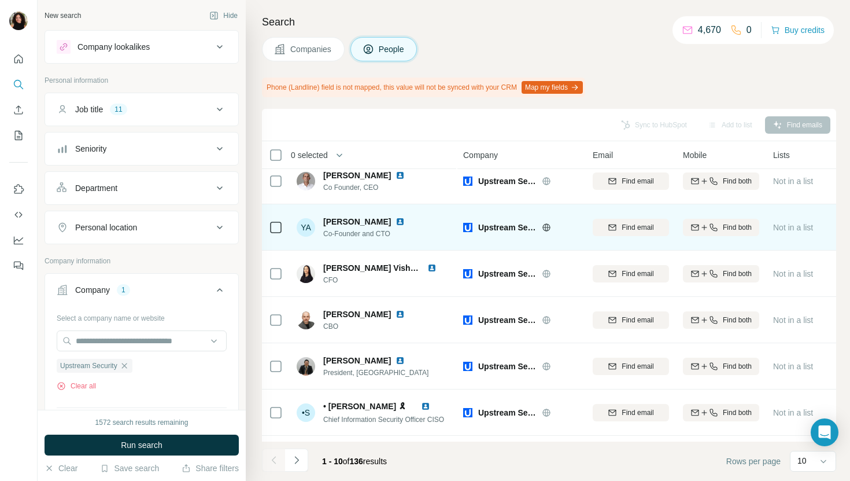
click at [396, 217] on img at bounding box center [400, 221] width 9 height 9
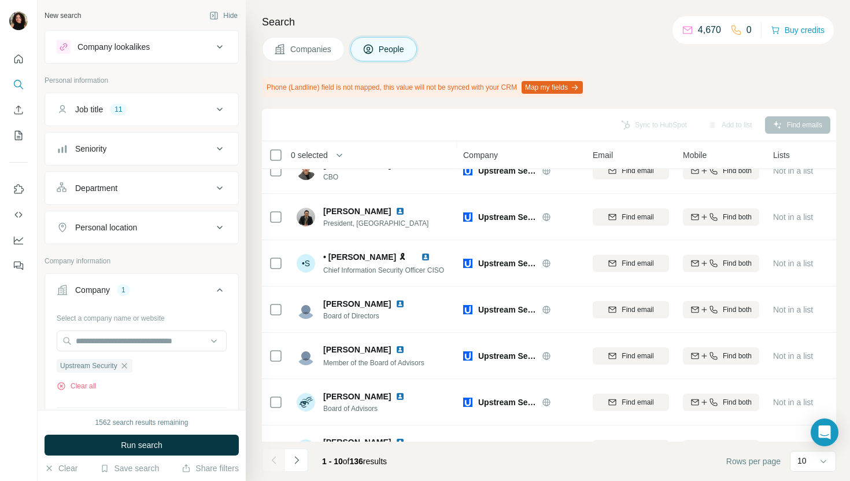
scroll to position [190, 0]
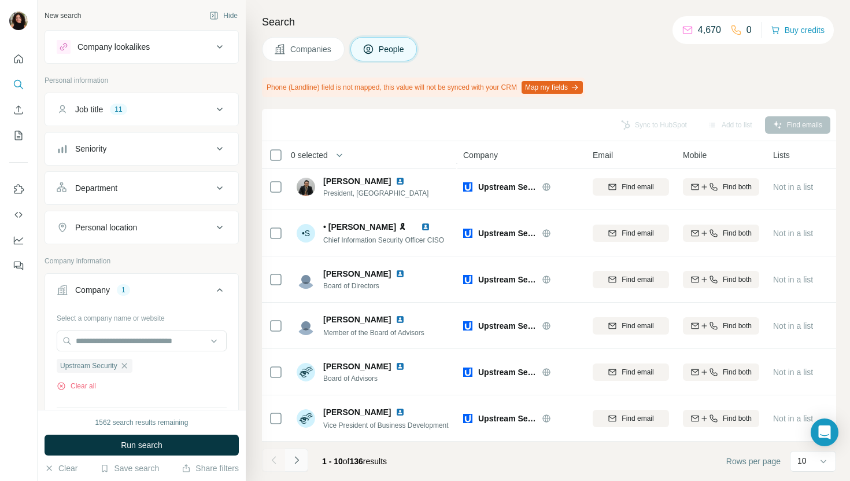
click at [294, 460] on icon "Navigate to next page" at bounding box center [297, 460] width 12 height 12
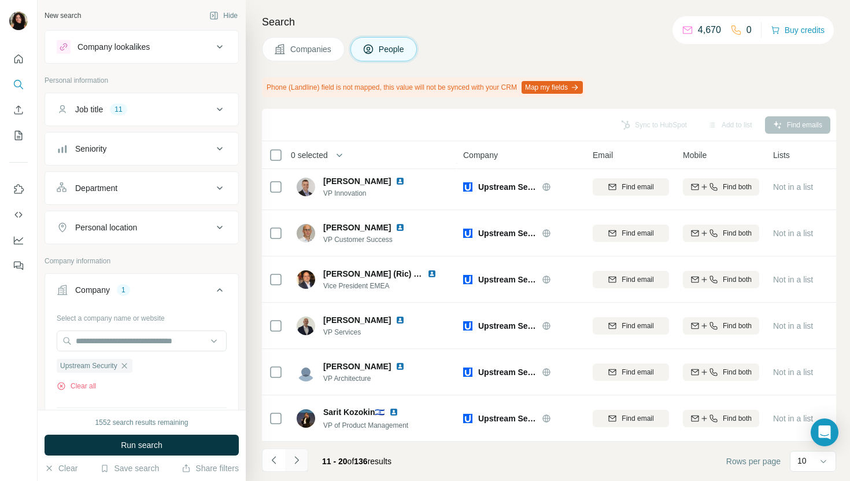
click at [298, 459] on icon "Navigate to next page" at bounding box center [296, 460] width 4 height 8
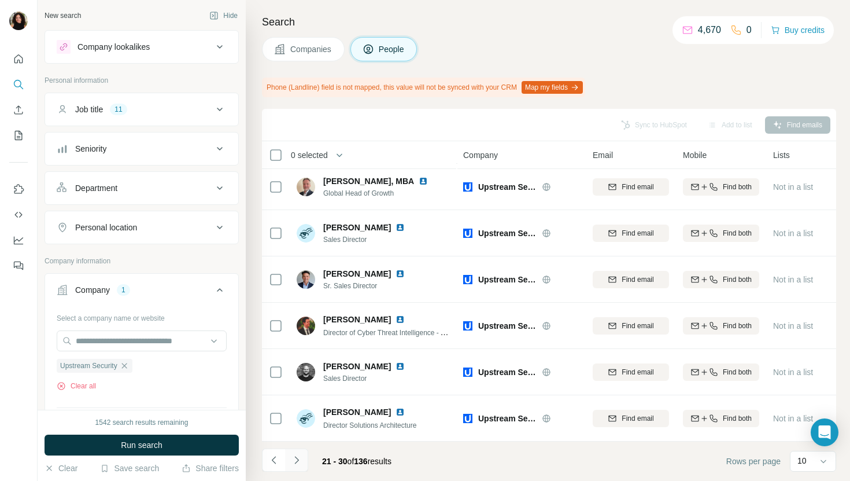
click at [298, 459] on icon "Navigate to next page" at bounding box center [297, 460] width 12 height 12
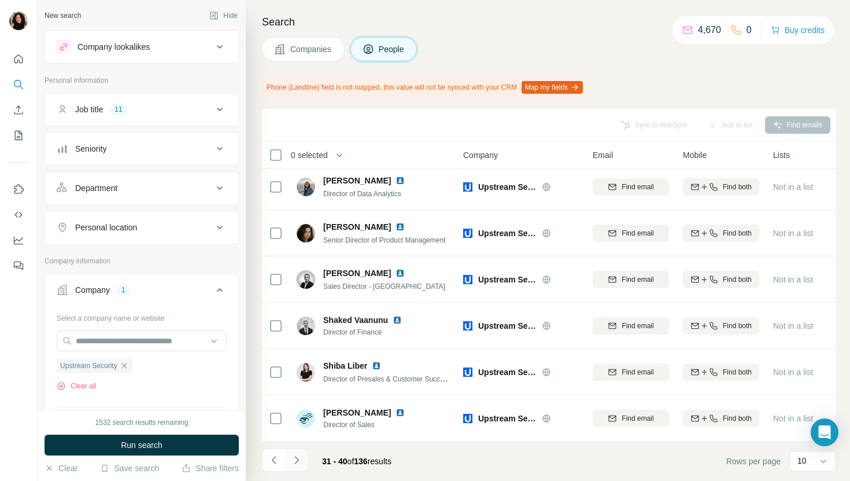
click at [290, 467] on button "Navigate to next page" at bounding box center [296, 459] width 23 height 23
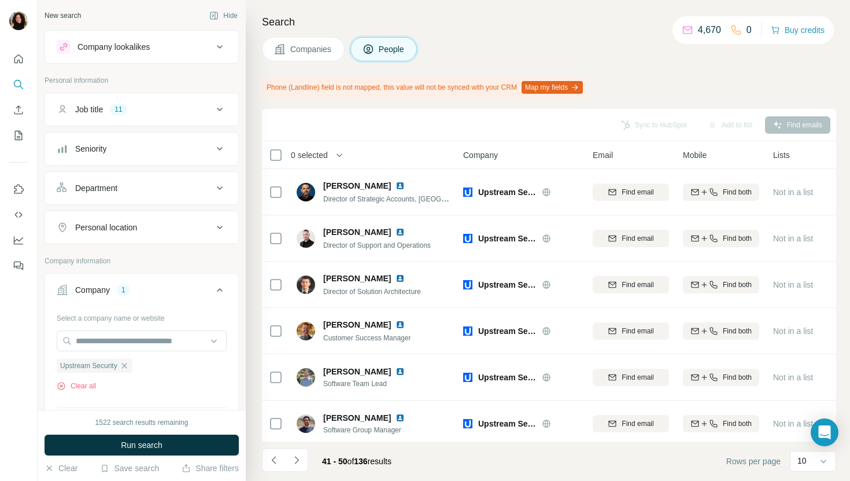
scroll to position [1, 0]
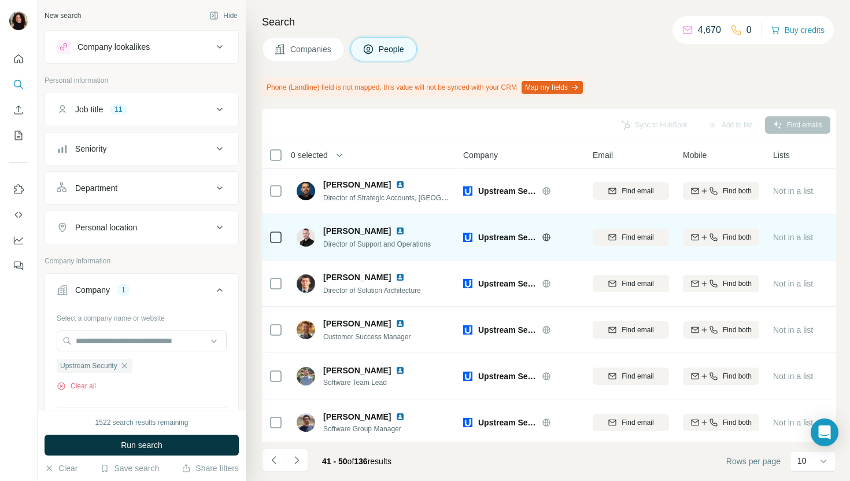
click at [396, 231] on img at bounding box center [400, 230] width 9 height 9
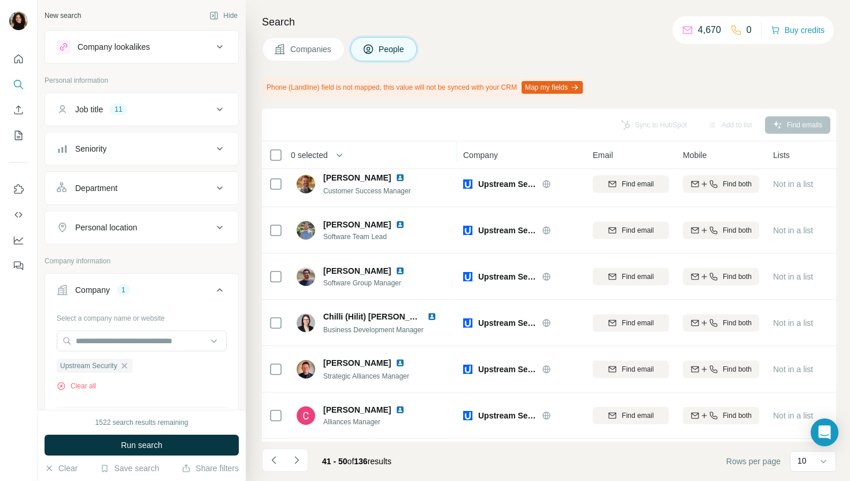
scroll to position [190, 0]
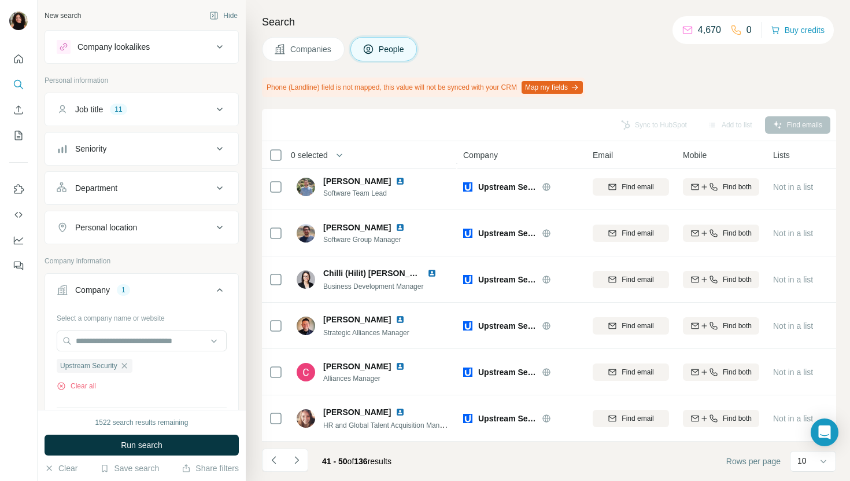
click at [306, 45] on span "Companies" at bounding box center [311, 49] width 42 height 12
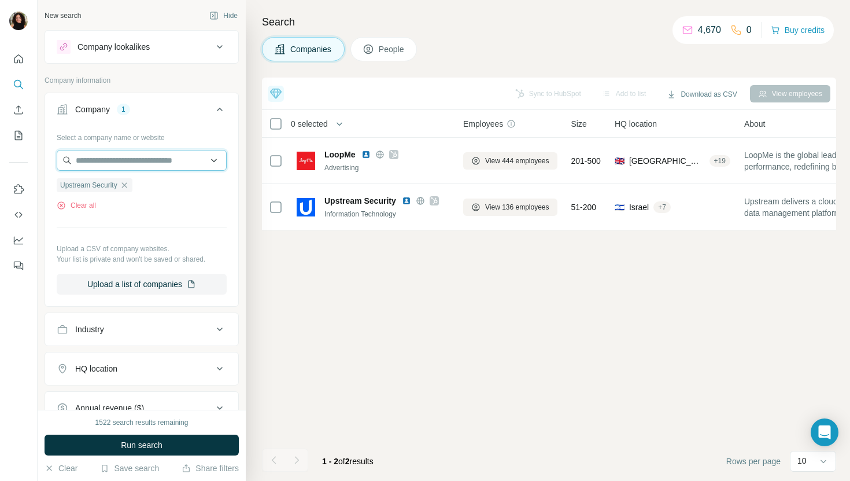
click at [161, 158] on input "text" at bounding box center [142, 160] width 170 height 21
paste input "**********"
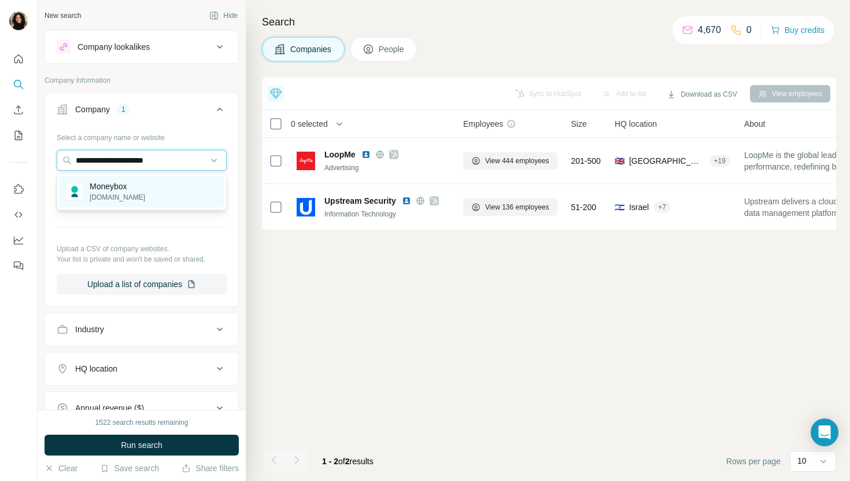
type input "**********"
click at [180, 191] on div "Moneybox [DOMAIN_NAME]" at bounding box center [142, 191] width 164 height 31
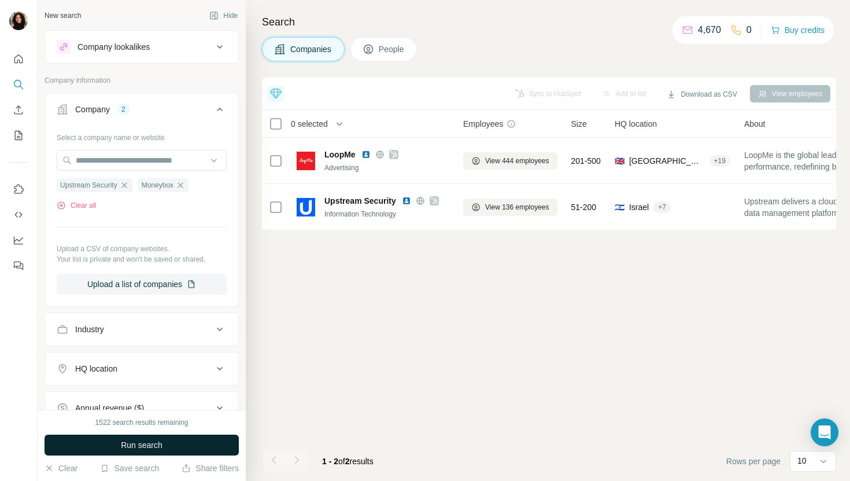
click at [147, 449] on span "Run search" at bounding box center [142, 445] width 42 height 12
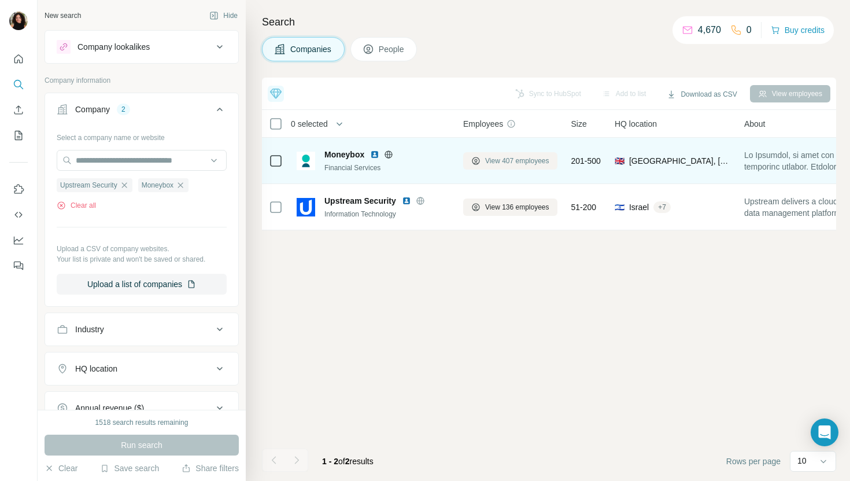
click at [533, 157] on span "View 407 employees" at bounding box center [517, 161] width 64 height 10
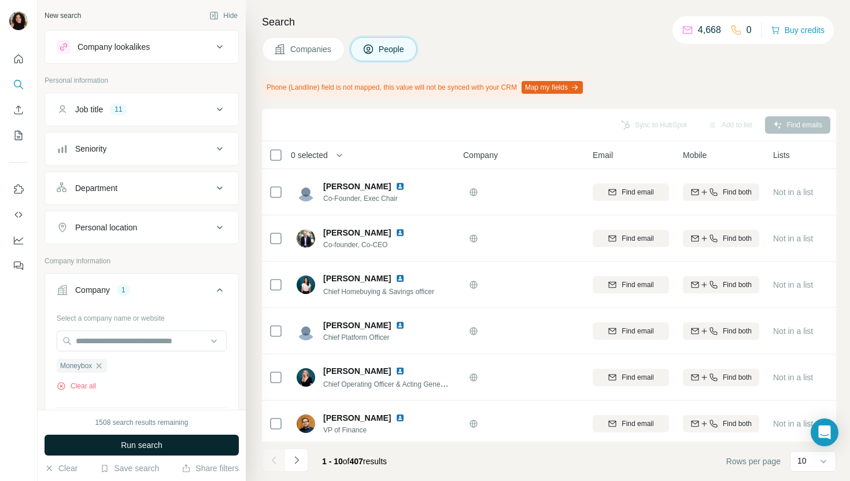
click at [205, 435] on button "Run search" at bounding box center [142, 444] width 194 height 21
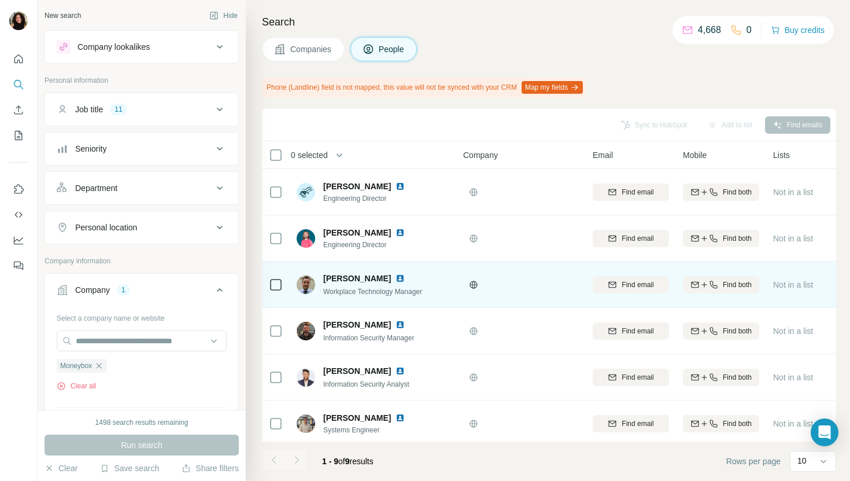
click at [396, 275] on img at bounding box center [400, 278] width 9 height 9
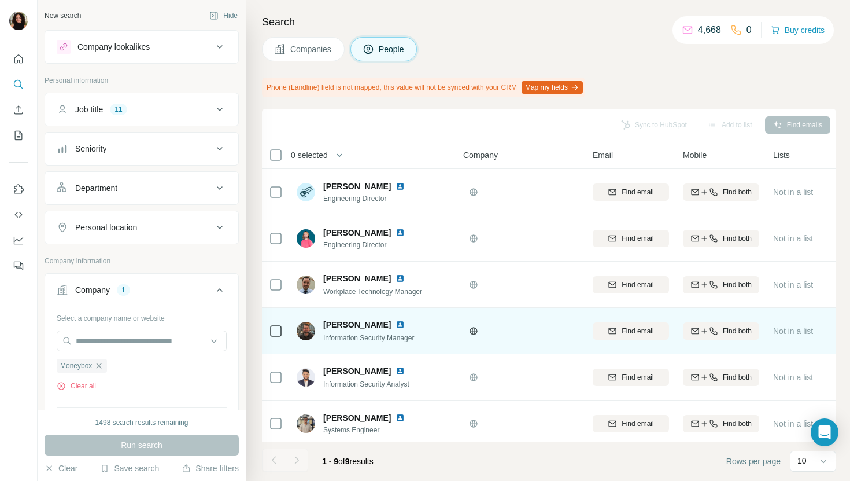
click at [396, 322] on img at bounding box center [400, 324] width 9 height 9
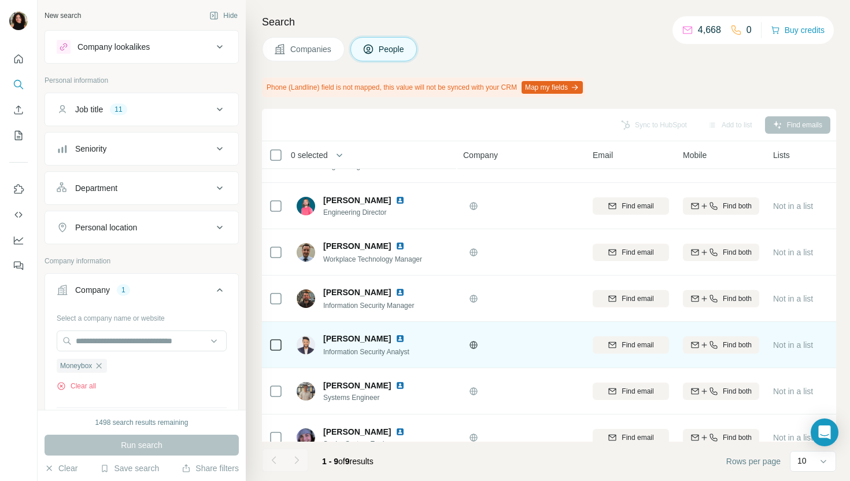
scroll to position [62, 0]
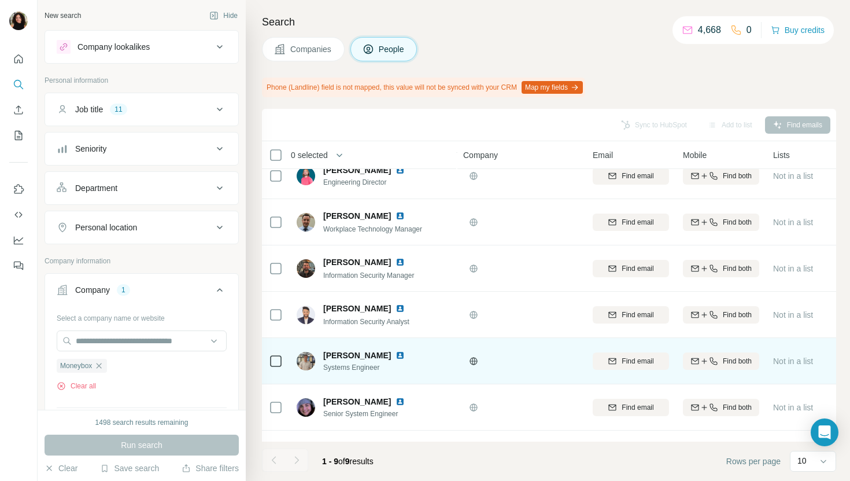
click at [405, 353] on img at bounding box center [400, 354] width 9 height 9
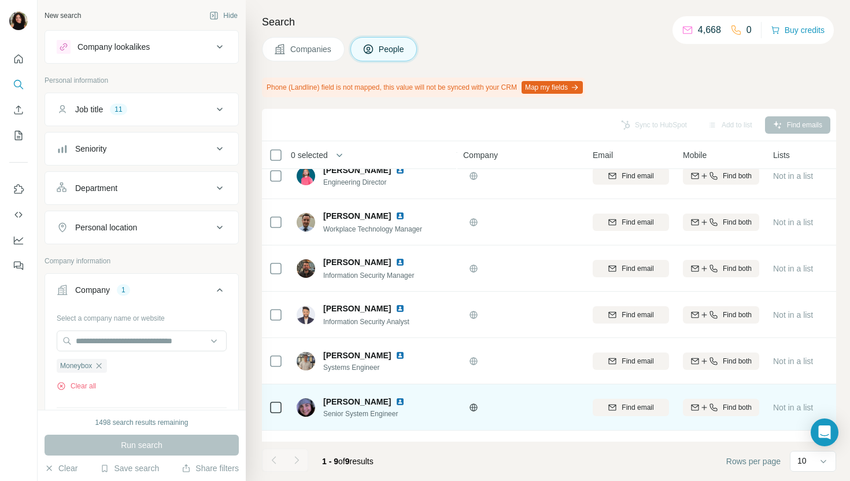
click at [396, 401] on img at bounding box center [400, 401] width 9 height 9
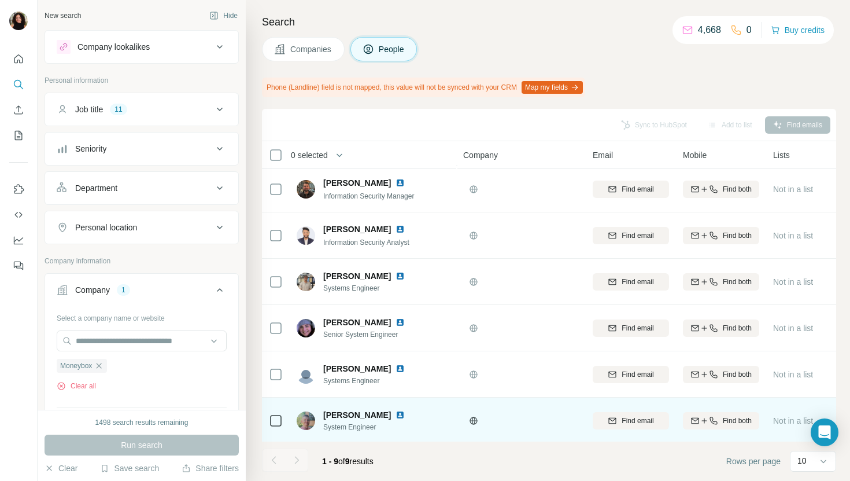
scroll to position [0, 0]
